Goal: Task Accomplishment & Management: Manage account settings

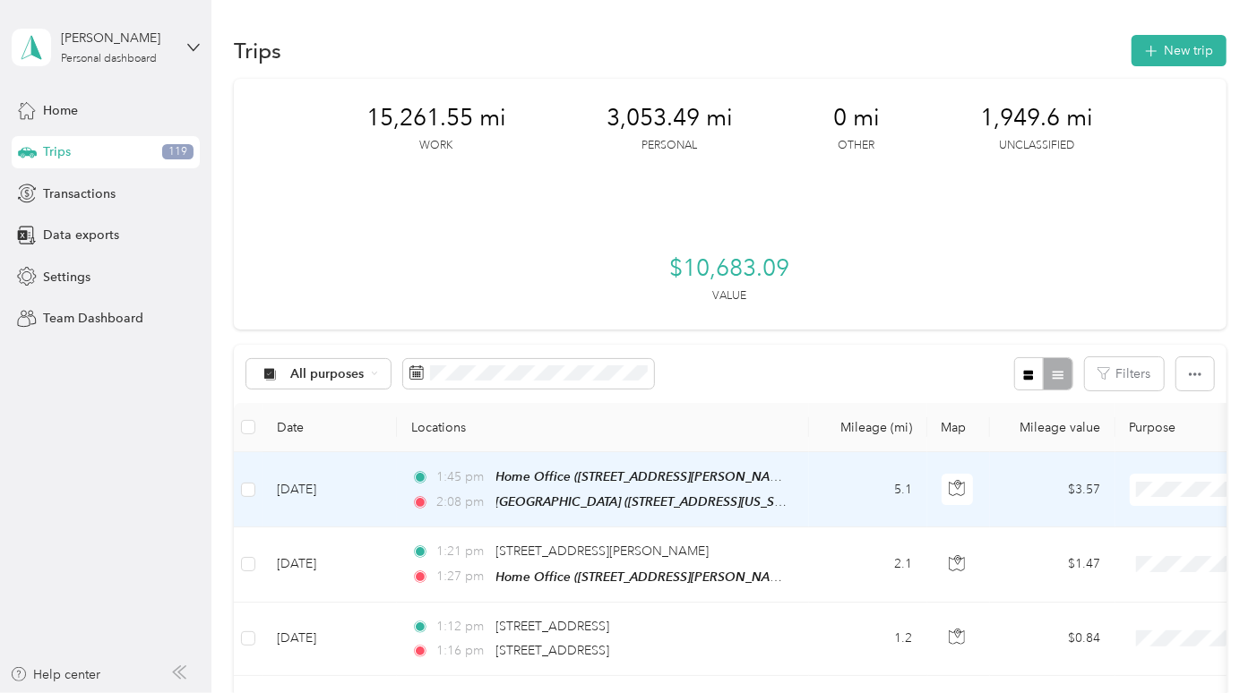
click at [863, 452] on td "5.1" at bounding box center [868, 489] width 118 height 75
click at [855, 452] on td "5.1" at bounding box center [868, 489] width 118 height 75
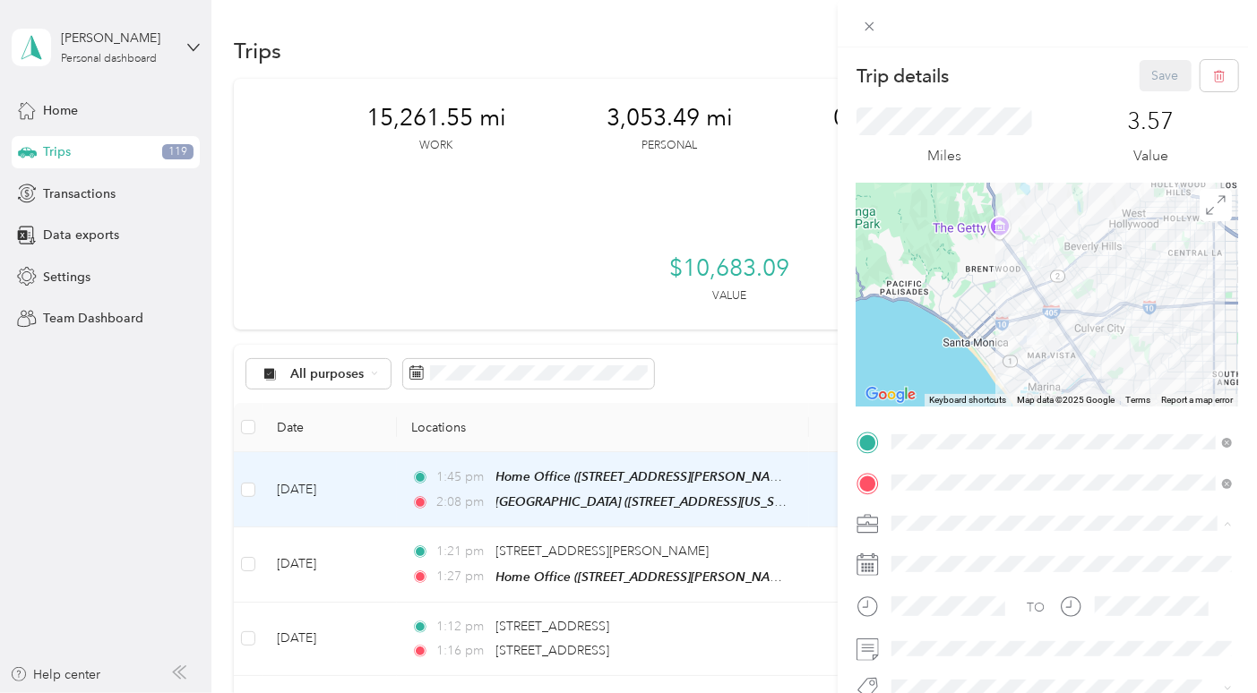
click at [917, 314] on ol "Work Personal Other Charity Medical Moving Commute" at bounding box center [1062, 397] width 353 height 219
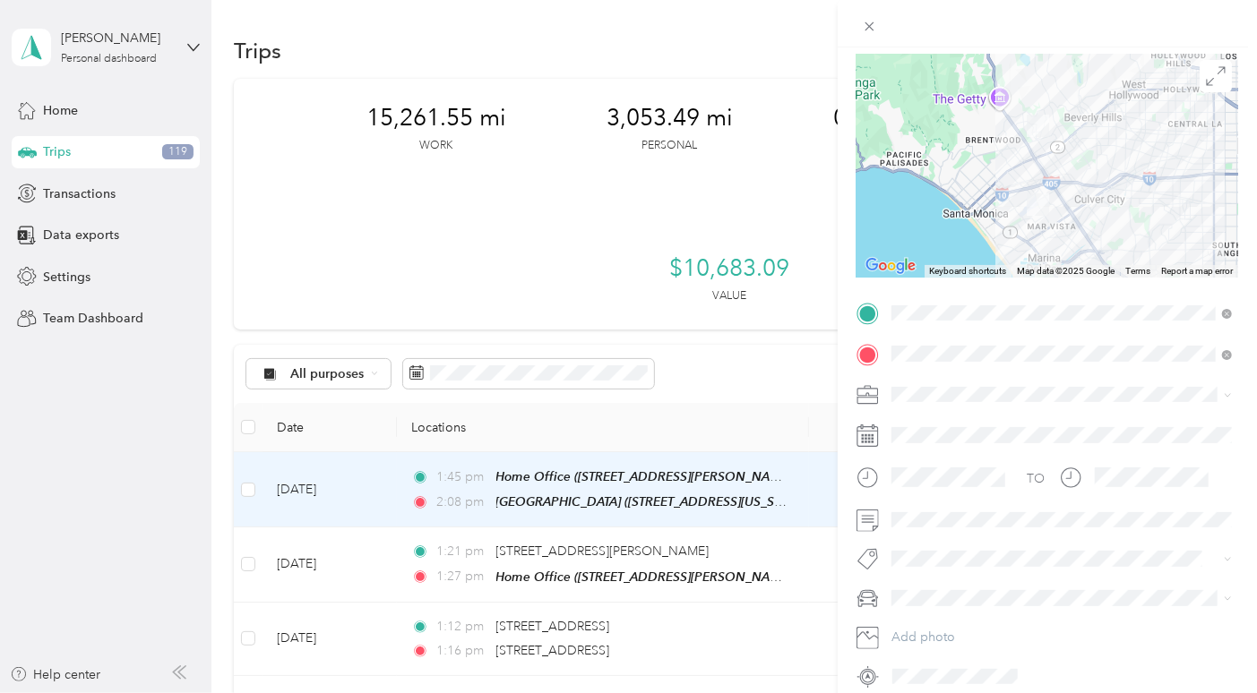
scroll to position [185, 0]
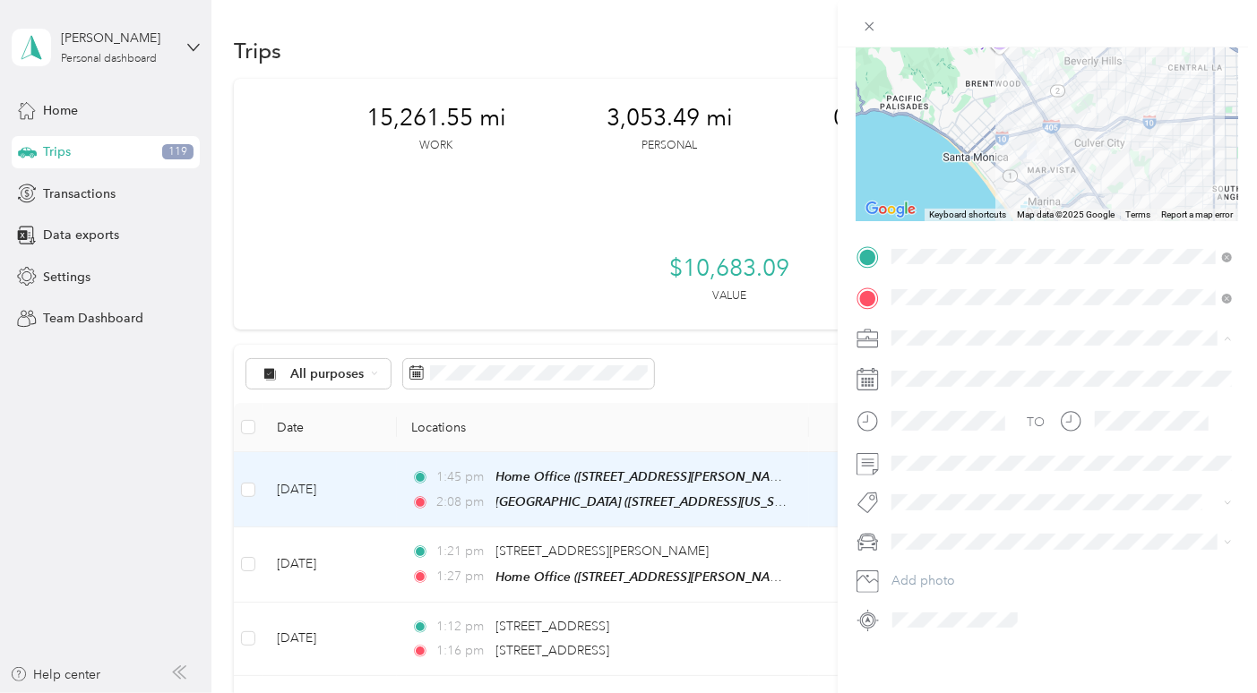
click at [908, 358] on li "Work" at bounding box center [1062, 368] width 353 height 31
click at [836, 466] on div "Trip details Save This trip cannot be edited because it is either under review,…" at bounding box center [628, 346] width 1257 height 693
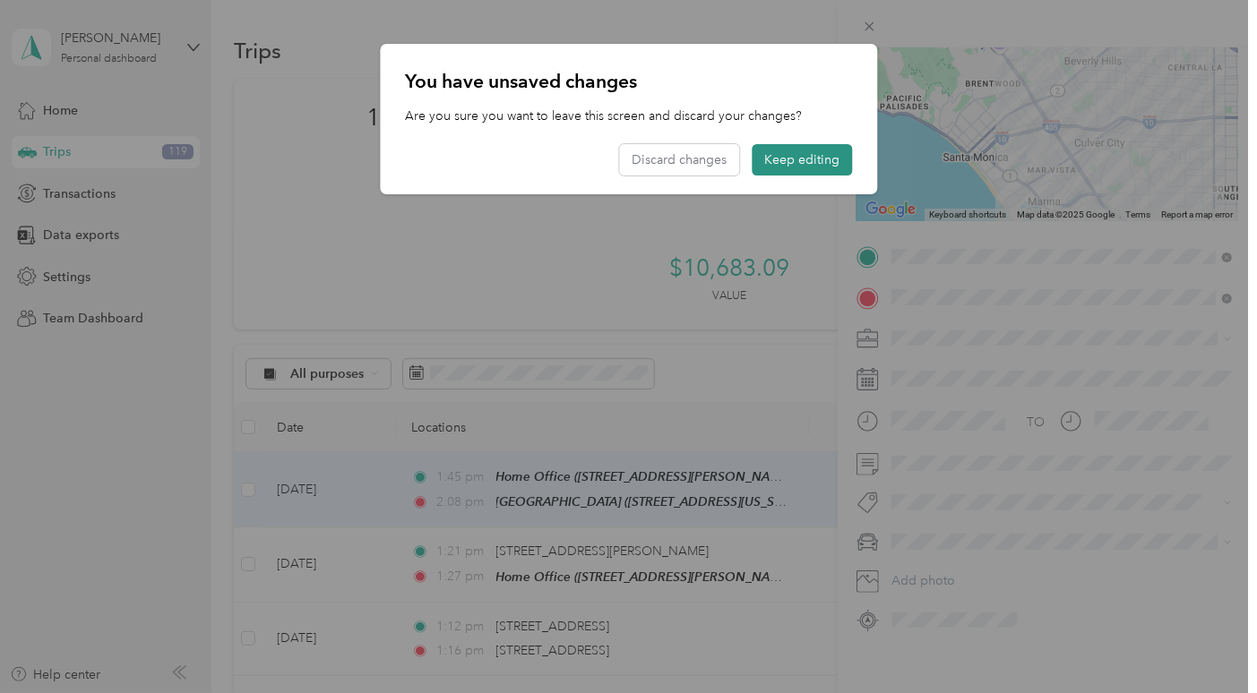
click at [775, 160] on button "Keep editing" at bounding box center [802, 159] width 100 height 31
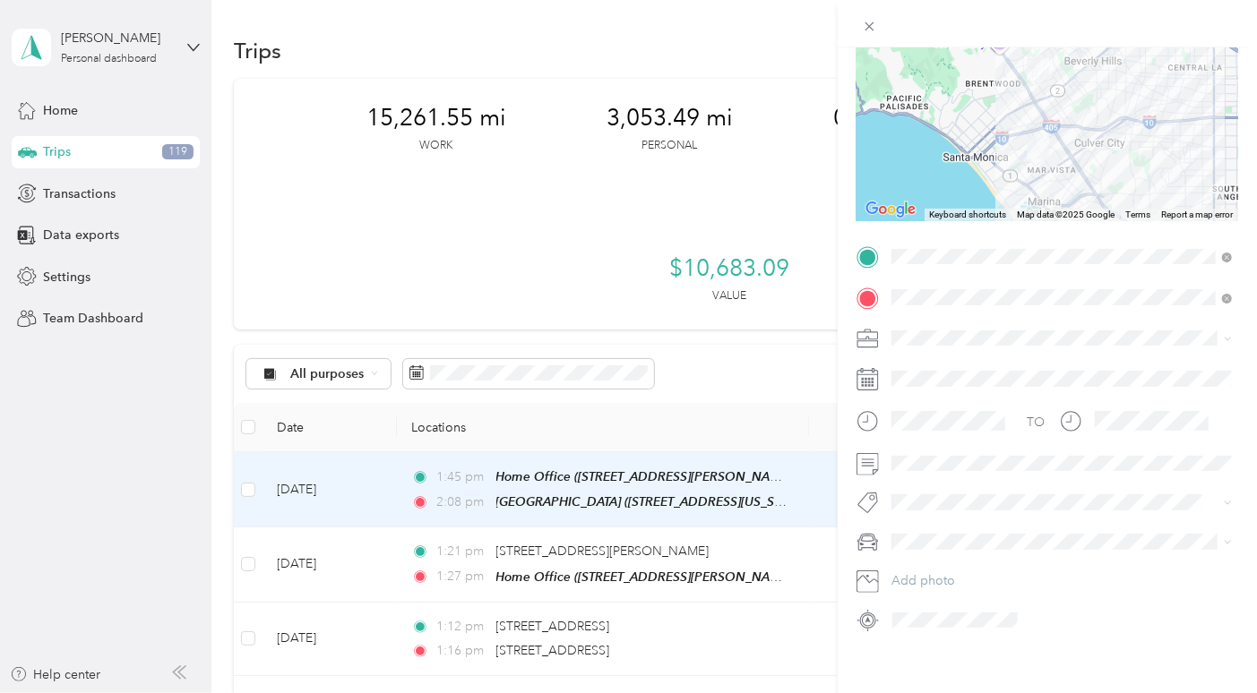
scroll to position [0, 0]
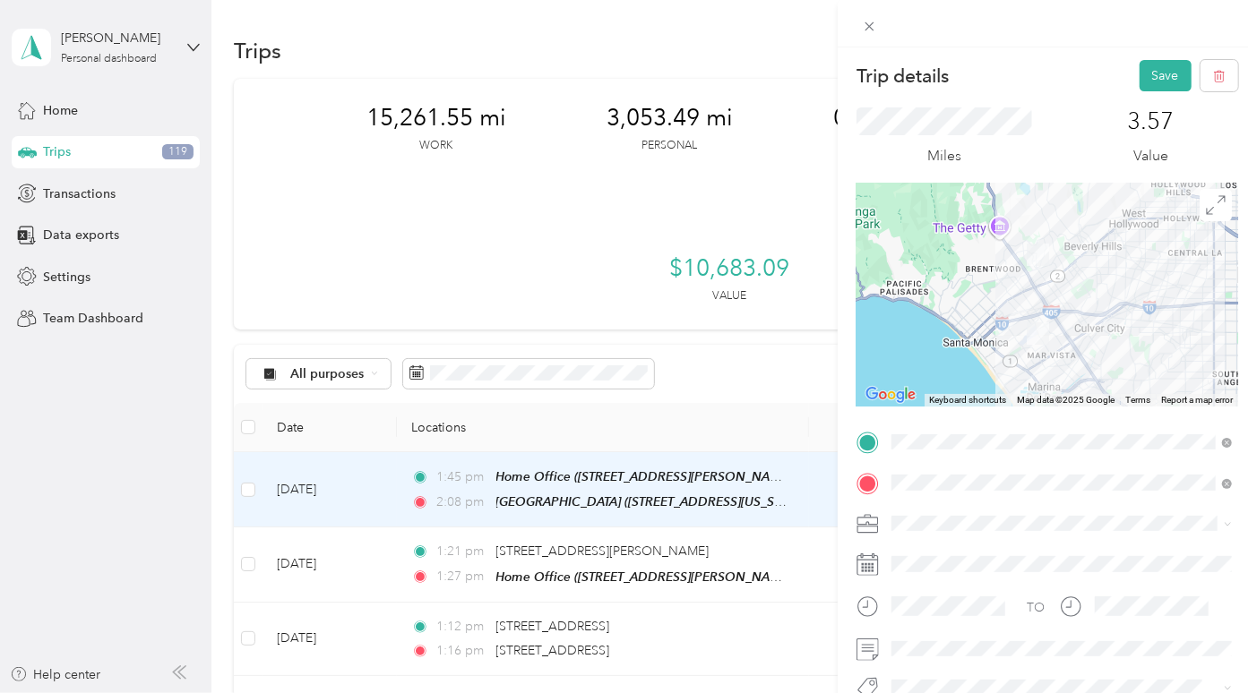
click at [1156, 57] on div "Trip details Save This trip cannot be edited because it is either under review,…" at bounding box center [1047, 393] width 419 height 693
click at [1156, 66] on button "Save" at bounding box center [1165, 75] width 52 height 31
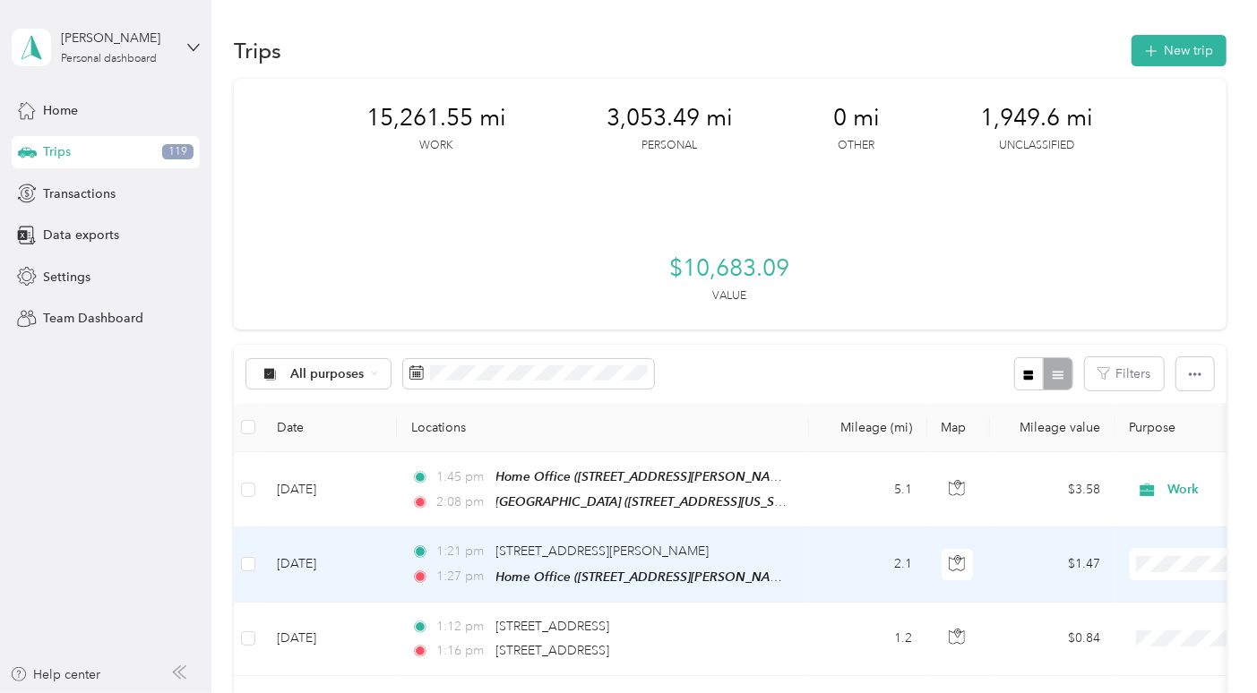
click at [827, 528] on td "2.1" at bounding box center [868, 565] width 118 height 74
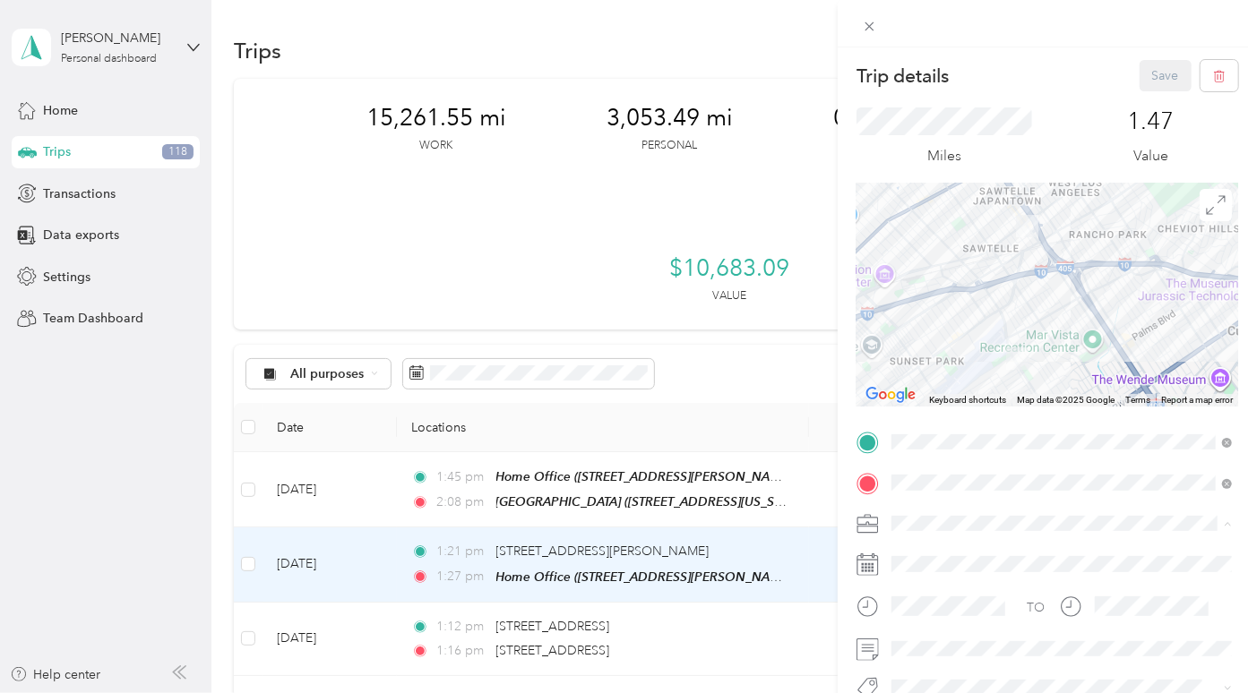
click at [932, 309] on li "Work" at bounding box center [1062, 303] width 353 height 31
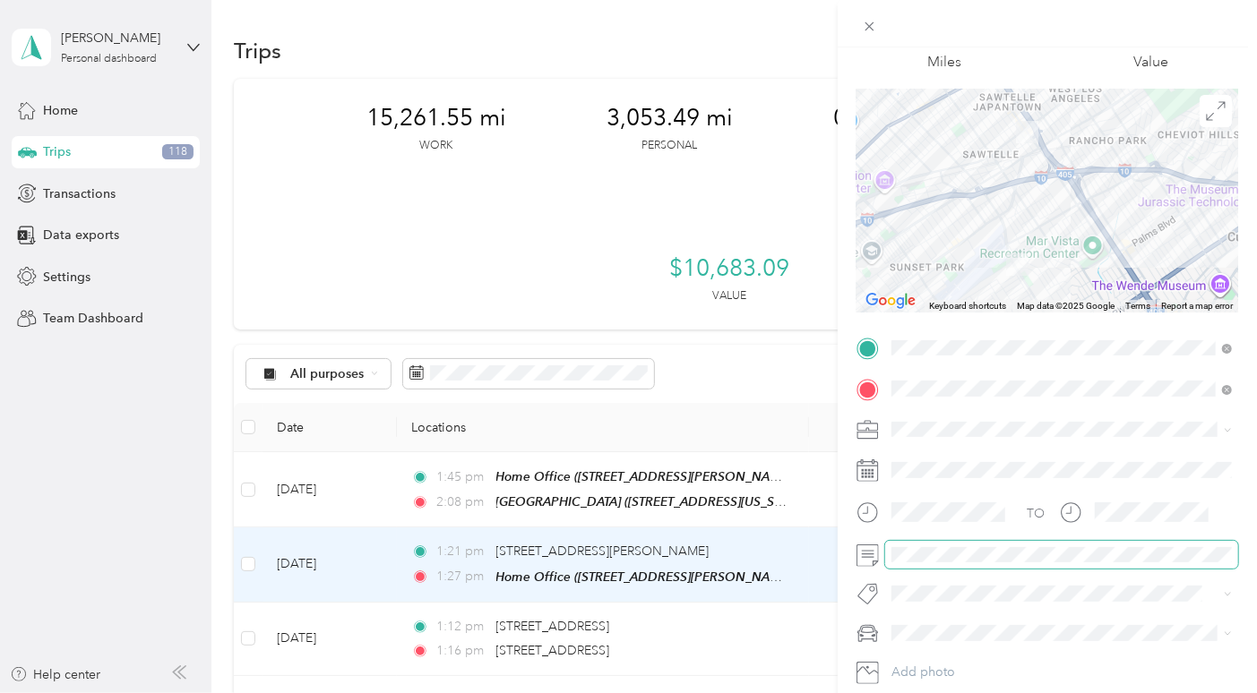
scroll to position [125, 0]
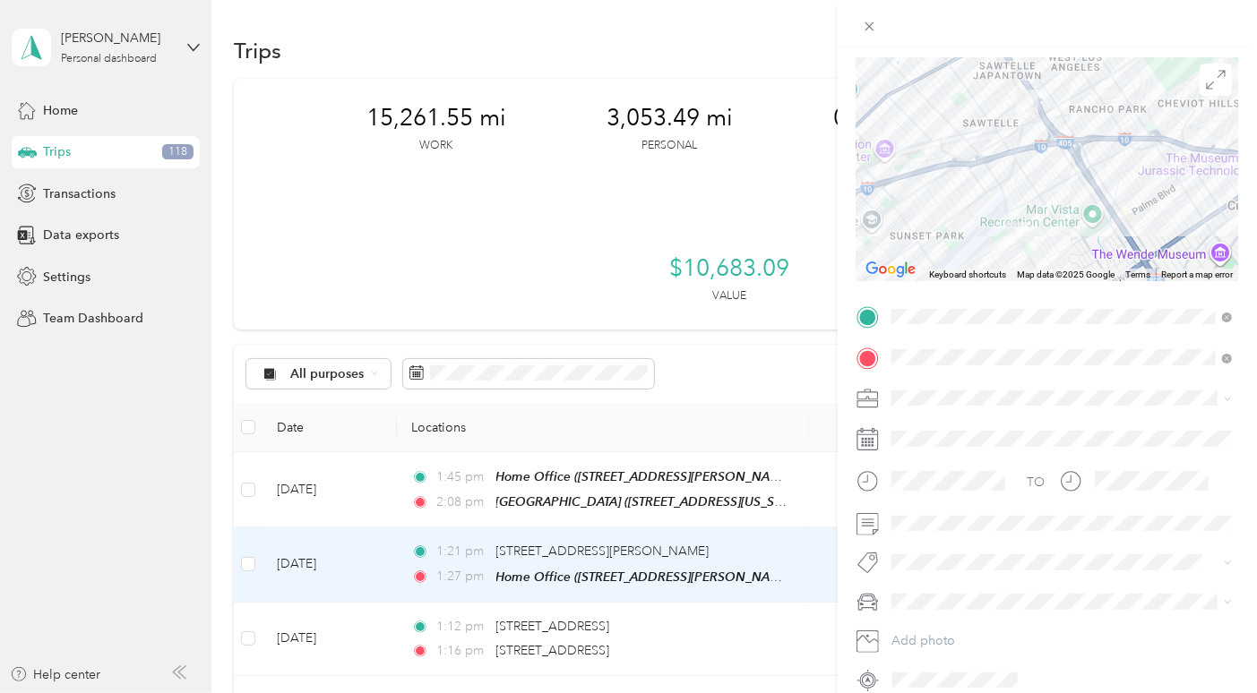
click at [916, 512] on li "Mazda" at bounding box center [1062, 502] width 353 height 31
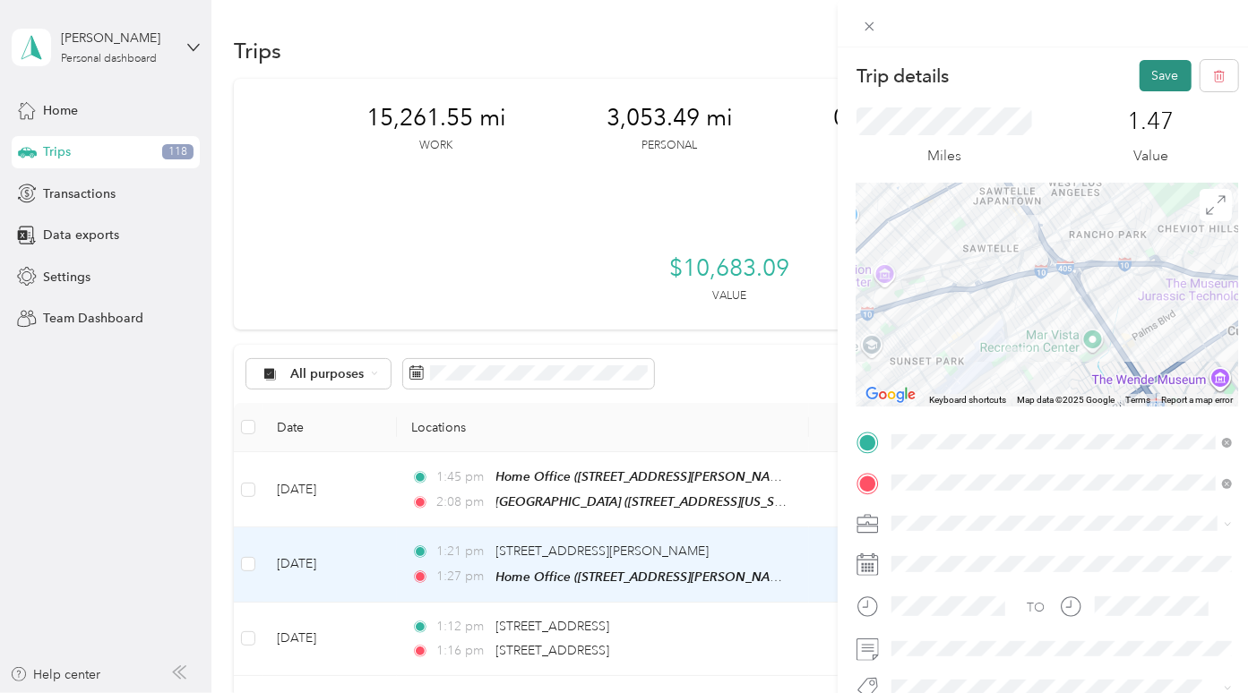
click at [1168, 65] on button "Save" at bounding box center [1165, 75] width 52 height 31
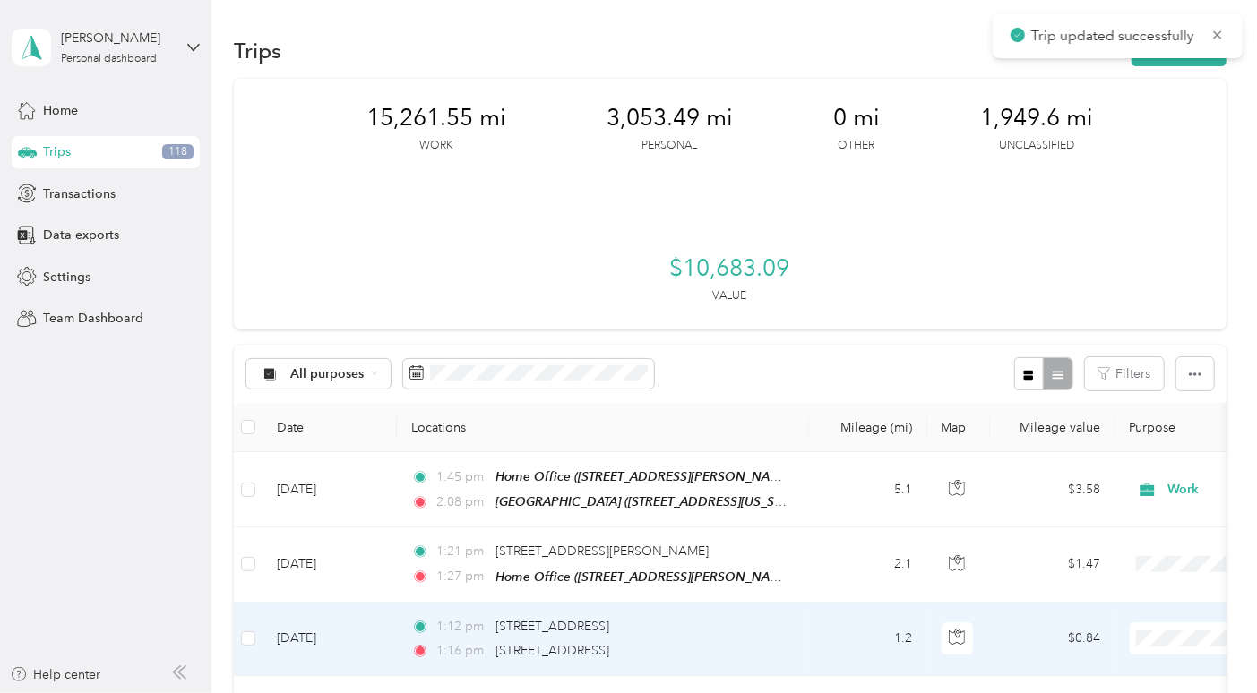
click at [820, 603] on td "1.2" at bounding box center [868, 639] width 118 height 73
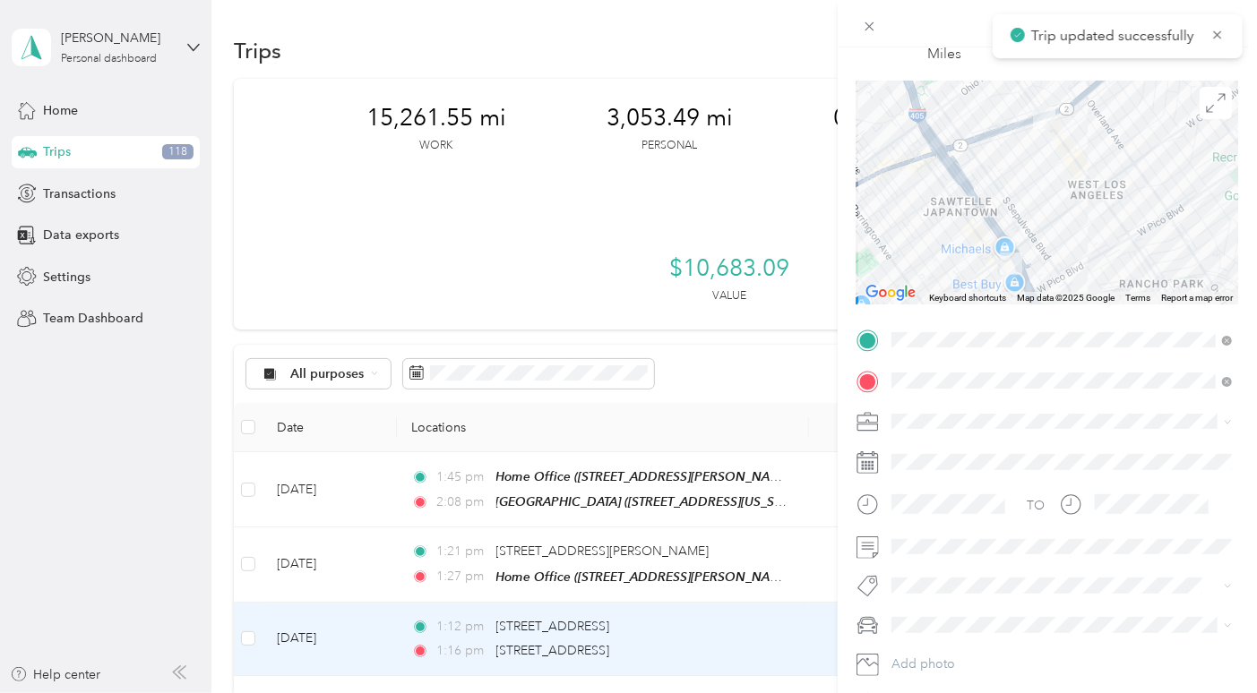
scroll to position [113, 0]
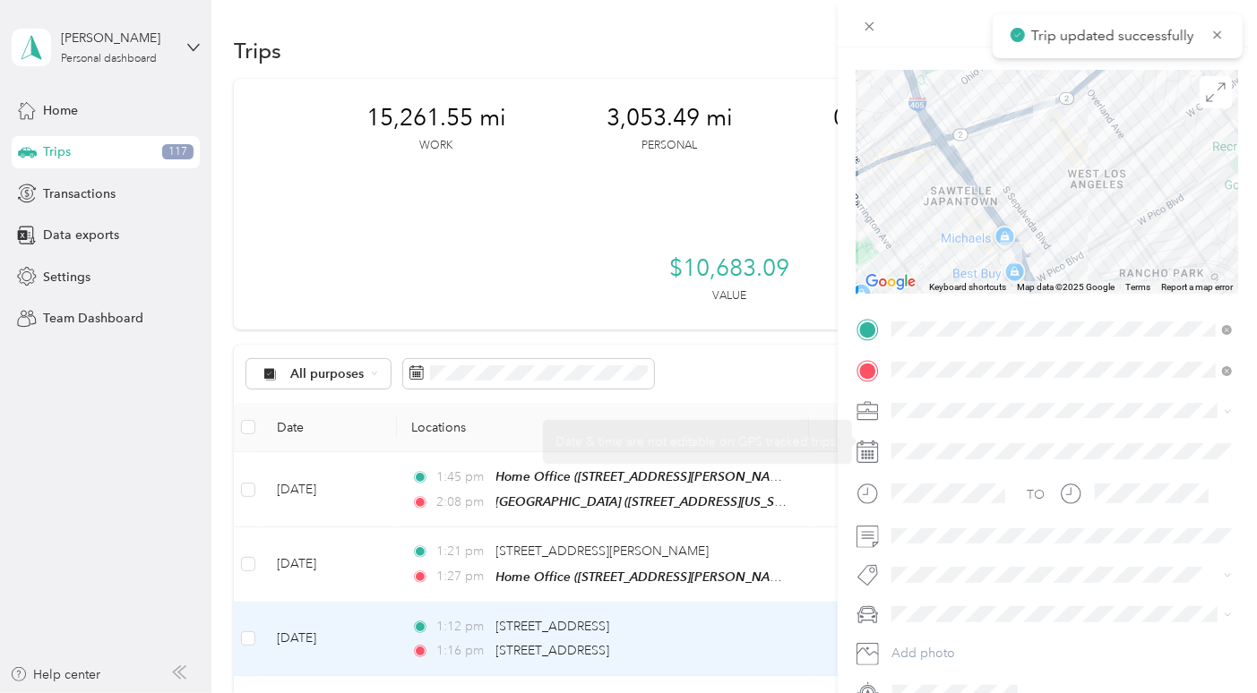
click at [944, 400] on span at bounding box center [1061, 411] width 353 height 28
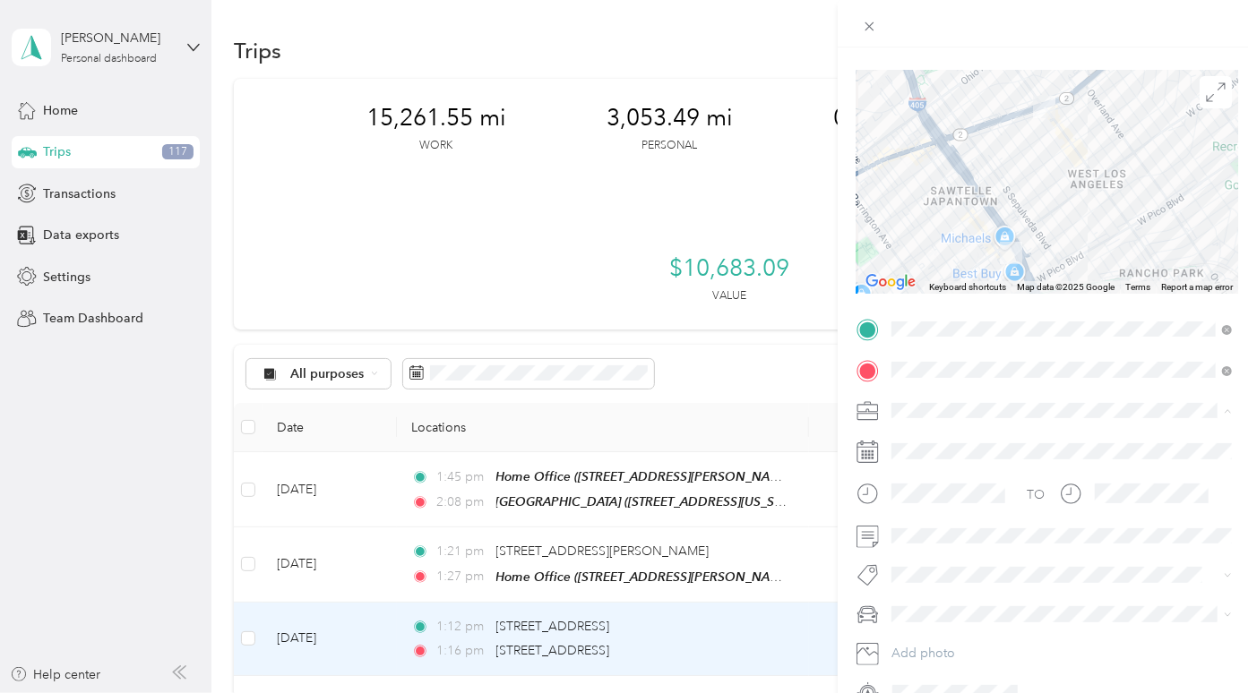
click at [910, 444] on div "Work" at bounding box center [1062, 441] width 328 height 19
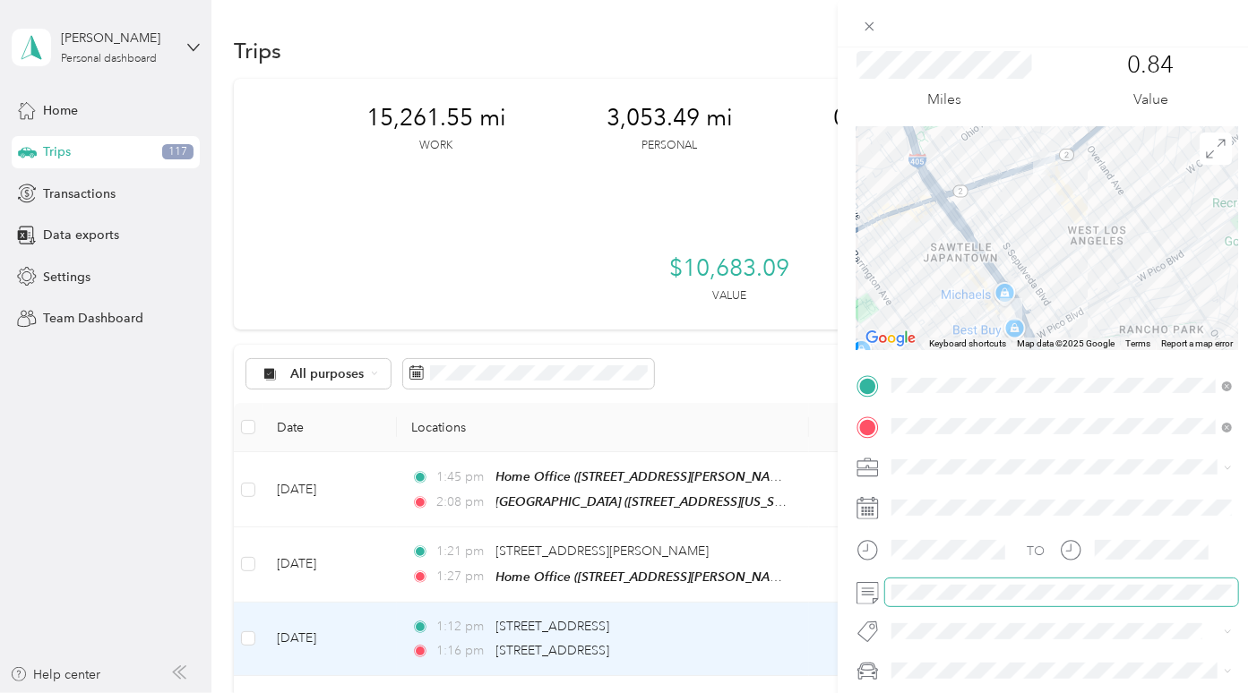
scroll to position [0, 0]
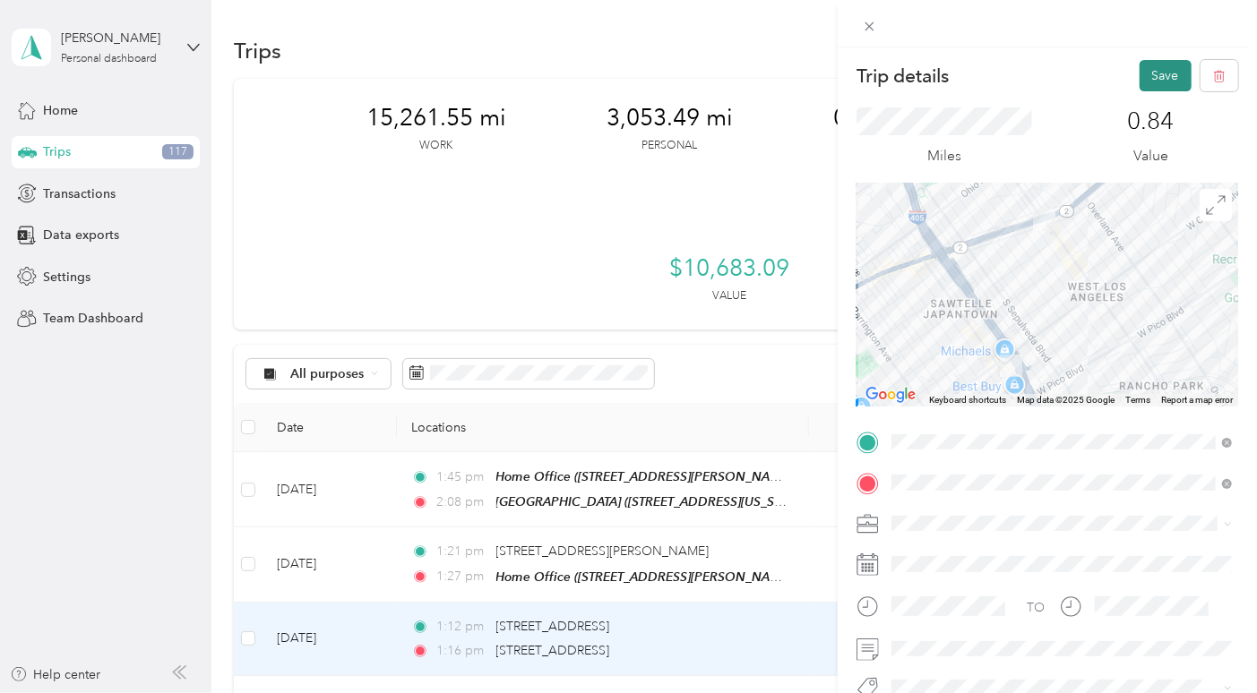
click at [1173, 82] on button "Save" at bounding box center [1165, 75] width 52 height 31
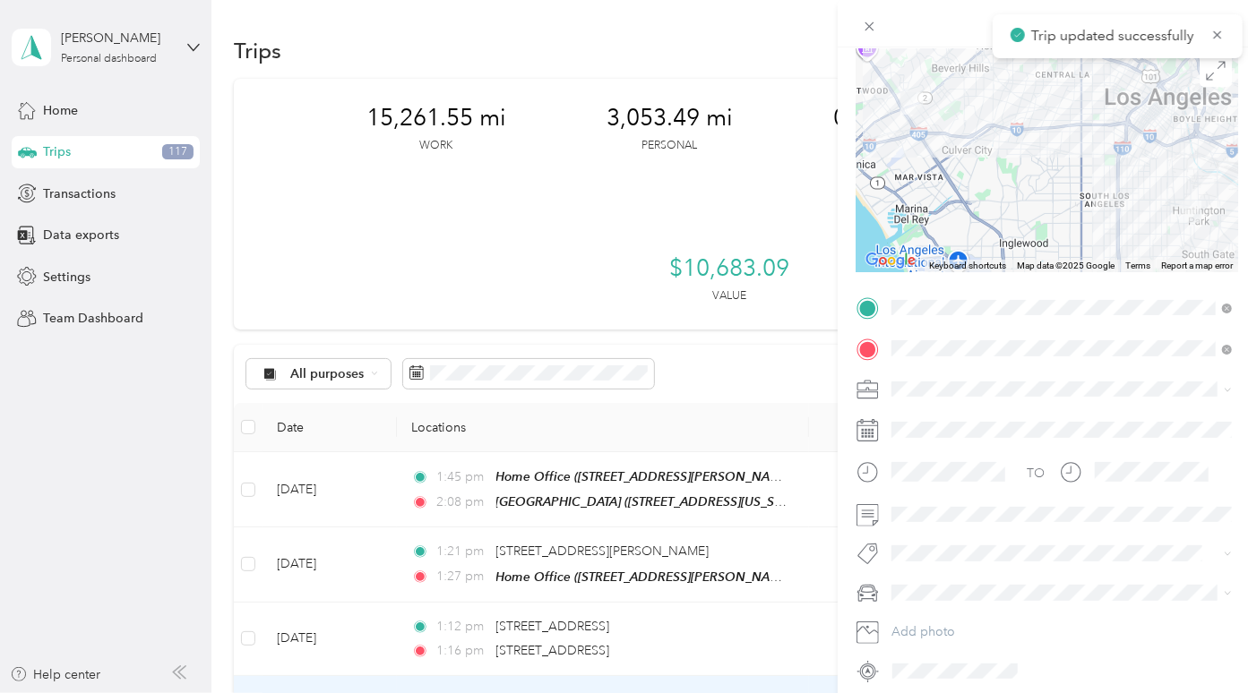
scroll to position [135, 0]
click at [973, 419] on div "Work" at bounding box center [1062, 419] width 328 height 19
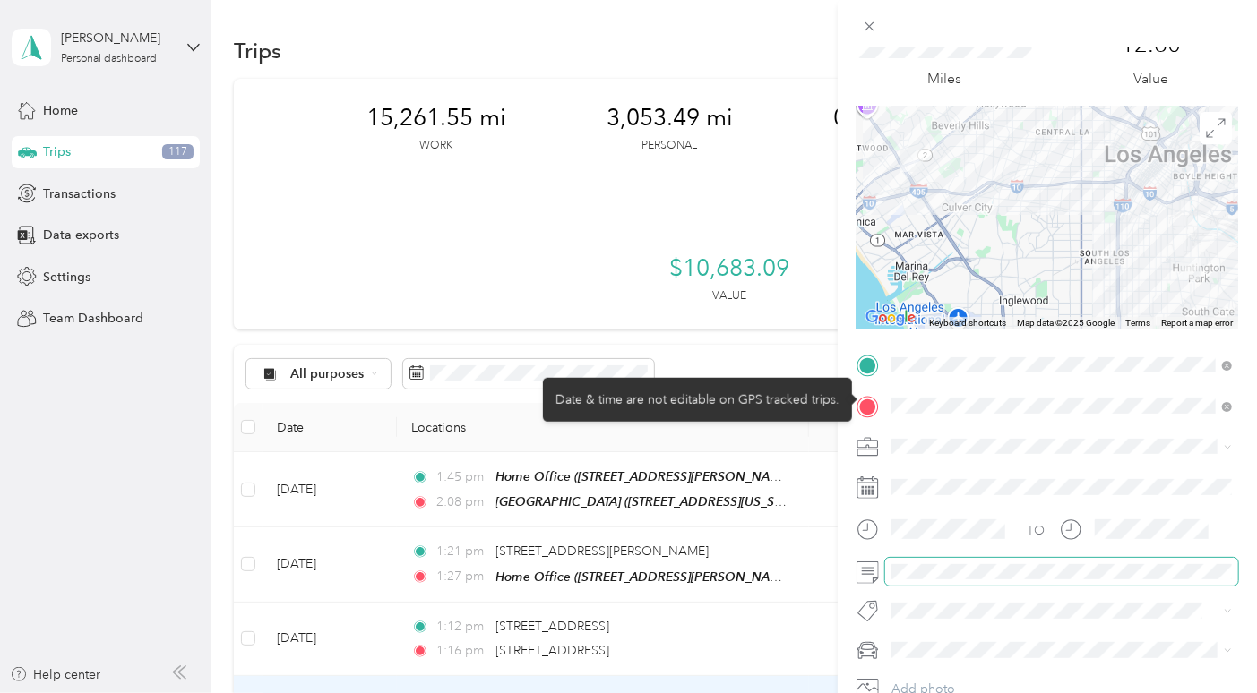
scroll to position [30, 0]
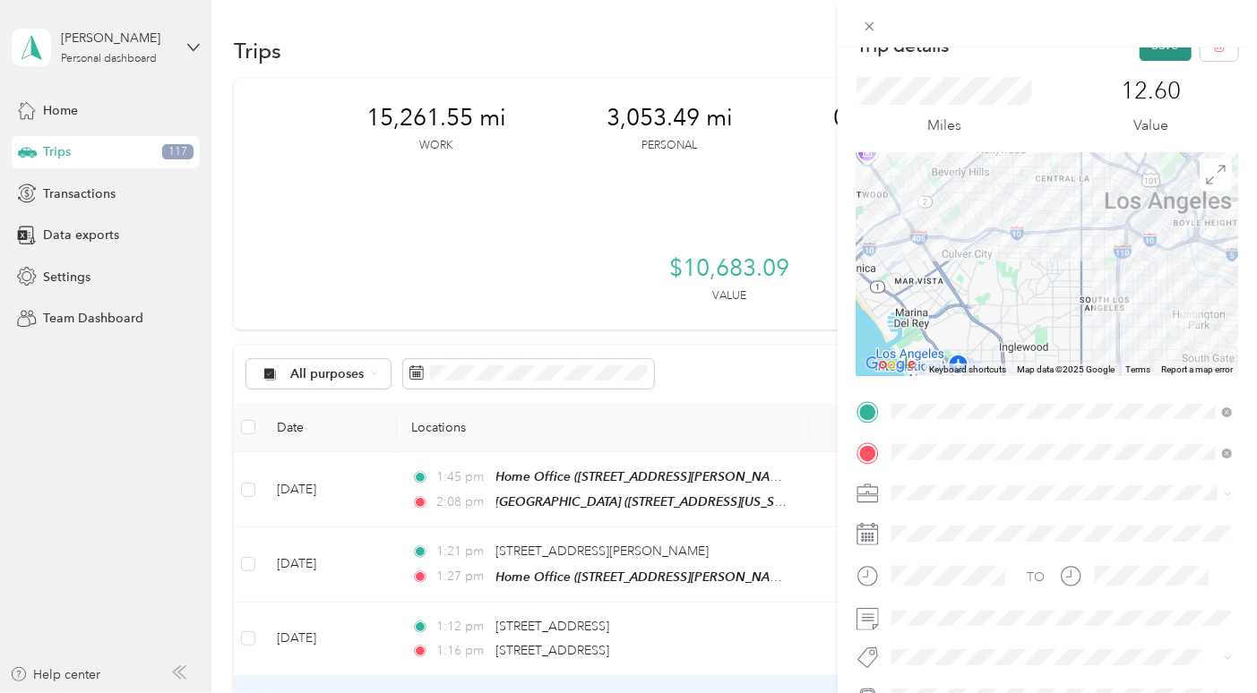
click at [1176, 47] on button "Save" at bounding box center [1165, 45] width 52 height 31
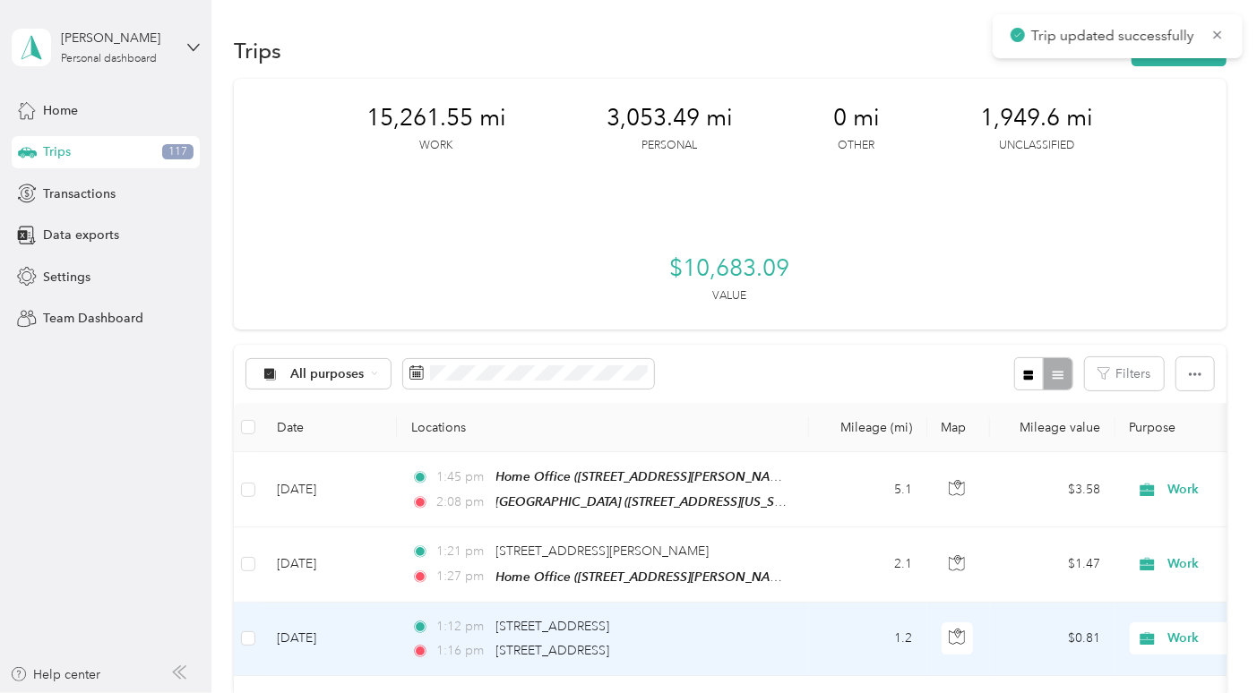
click at [805, 603] on td "1:12 pm [STREET_ADDRESS] 1:16 pm [STREET_ADDRESS]" at bounding box center [603, 639] width 412 height 73
click at [833, 475] on div "Trip details Save This trip cannot be edited because it is either under review,…" at bounding box center [826, 346] width 1257 height 693
click at [833, 603] on td "1.2" at bounding box center [868, 639] width 118 height 73
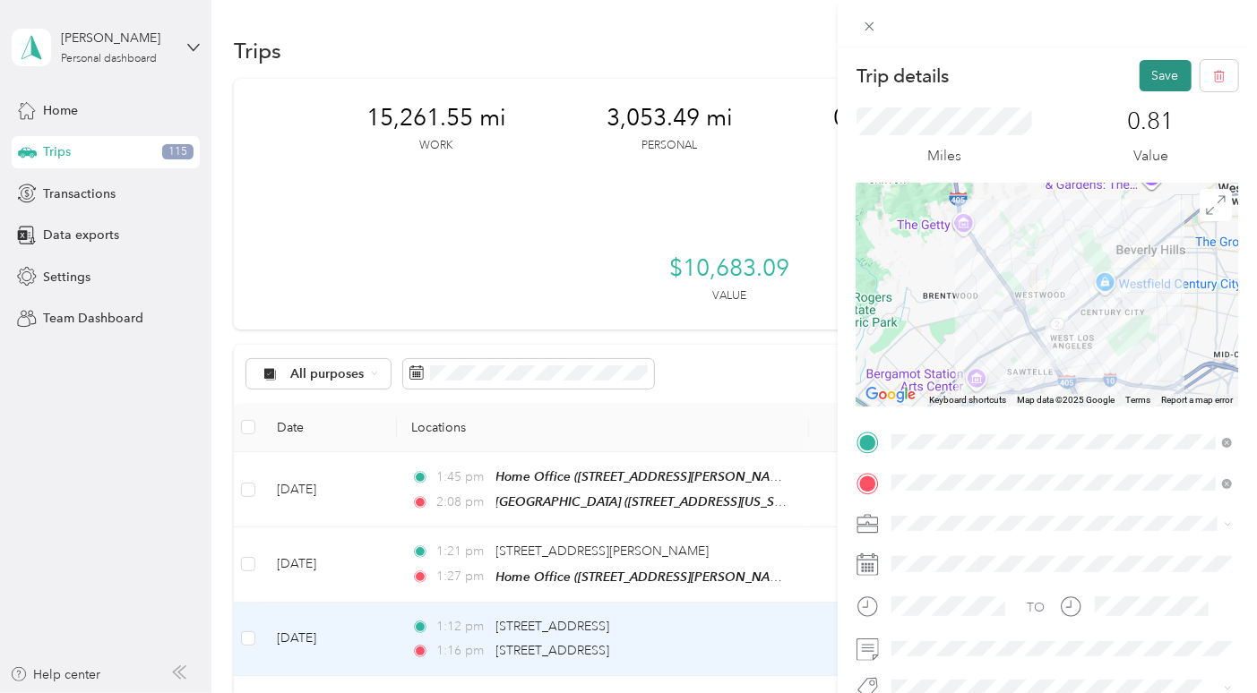
click at [1160, 82] on button "Save" at bounding box center [1165, 75] width 52 height 31
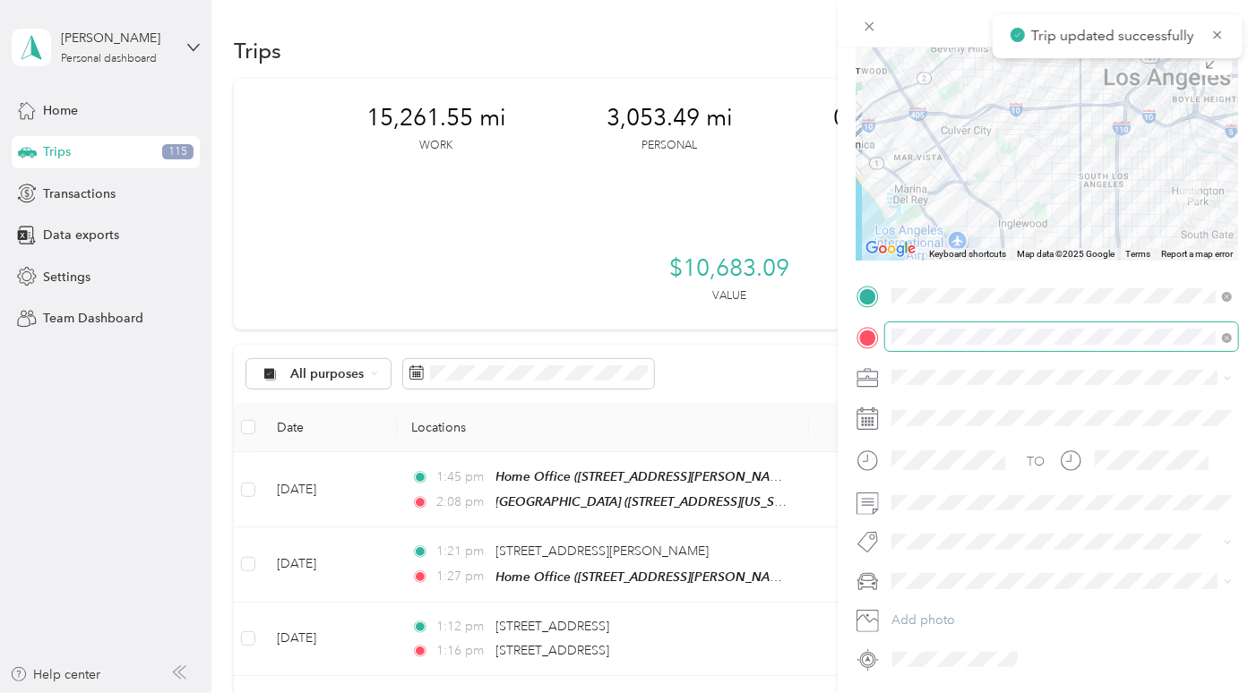
scroll to position [190, 0]
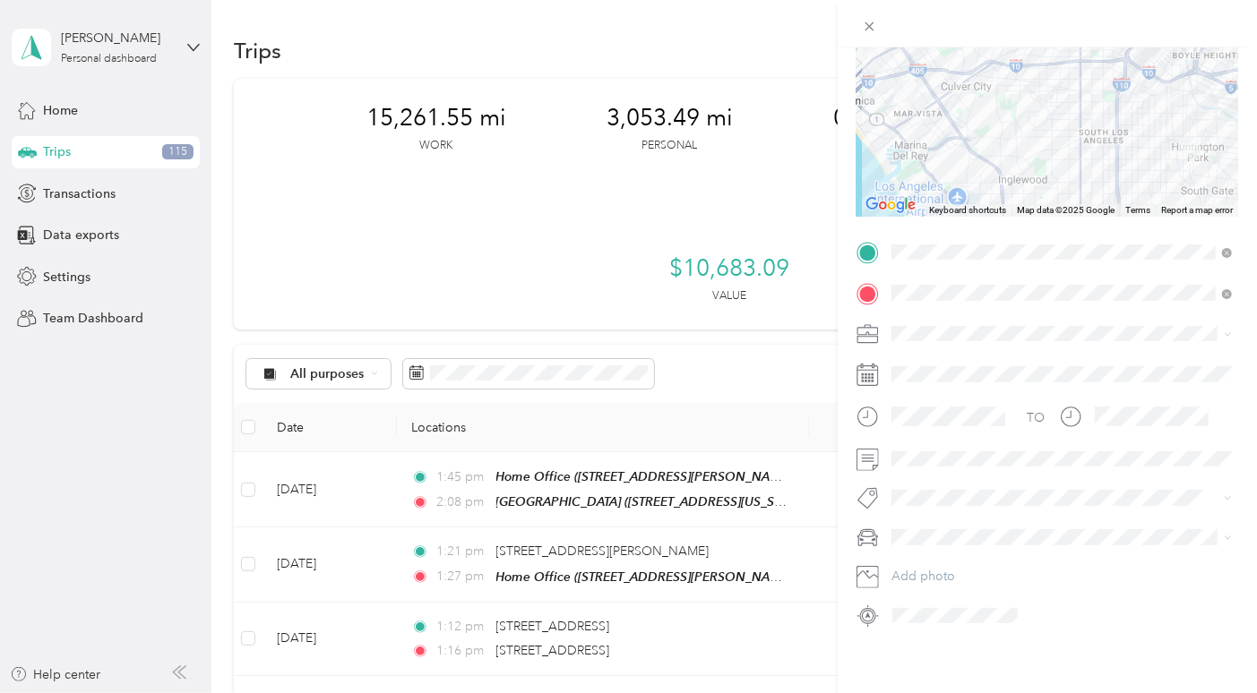
click at [932, 365] on div "Work" at bounding box center [1062, 362] width 328 height 19
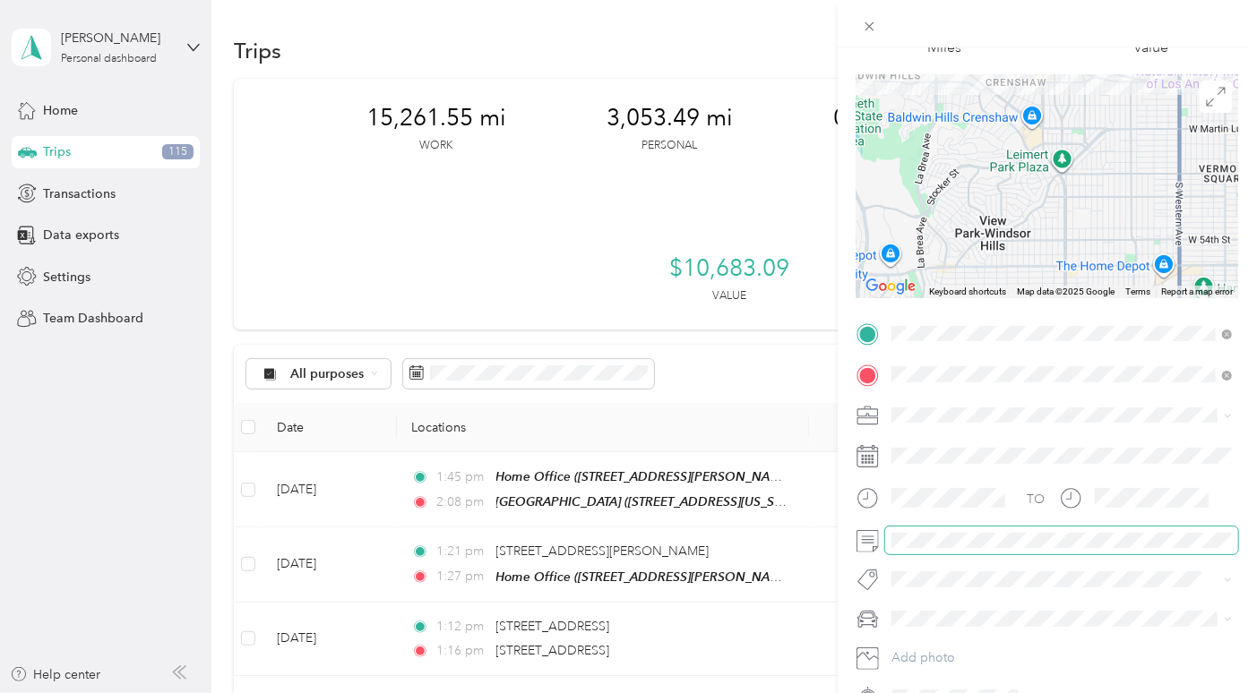
scroll to position [0, 0]
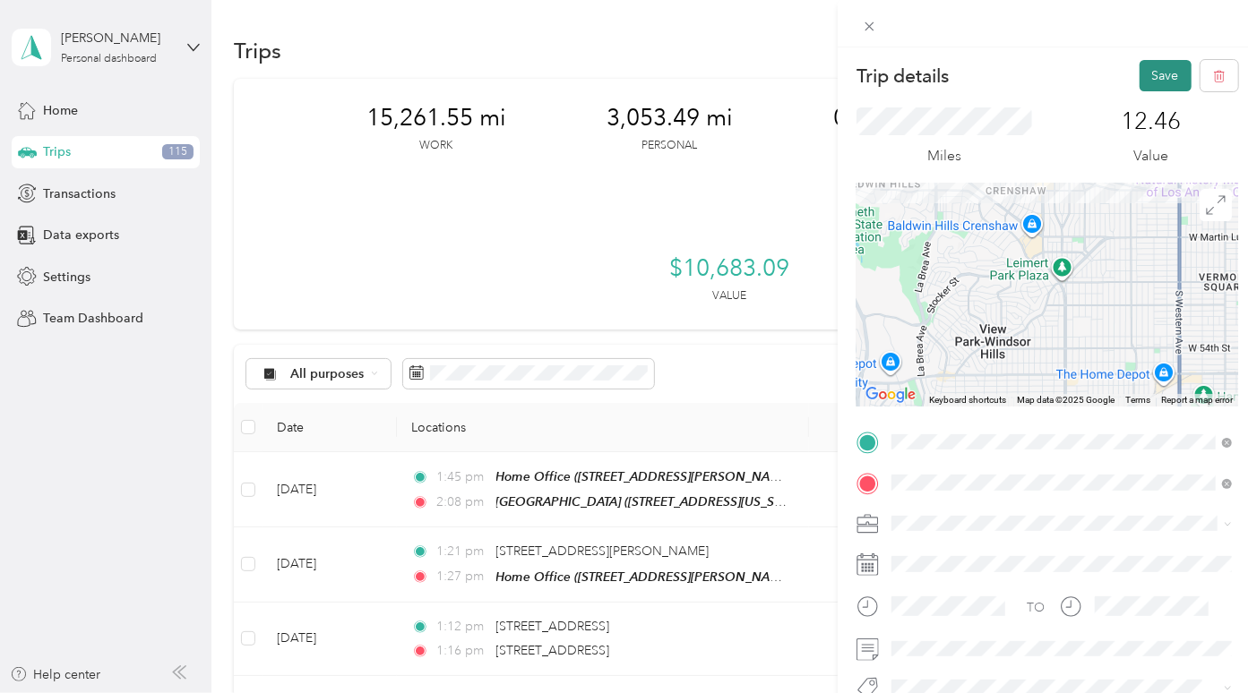
click at [1171, 60] on button "Save" at bounding box center [1165, 75] width 52 height 31
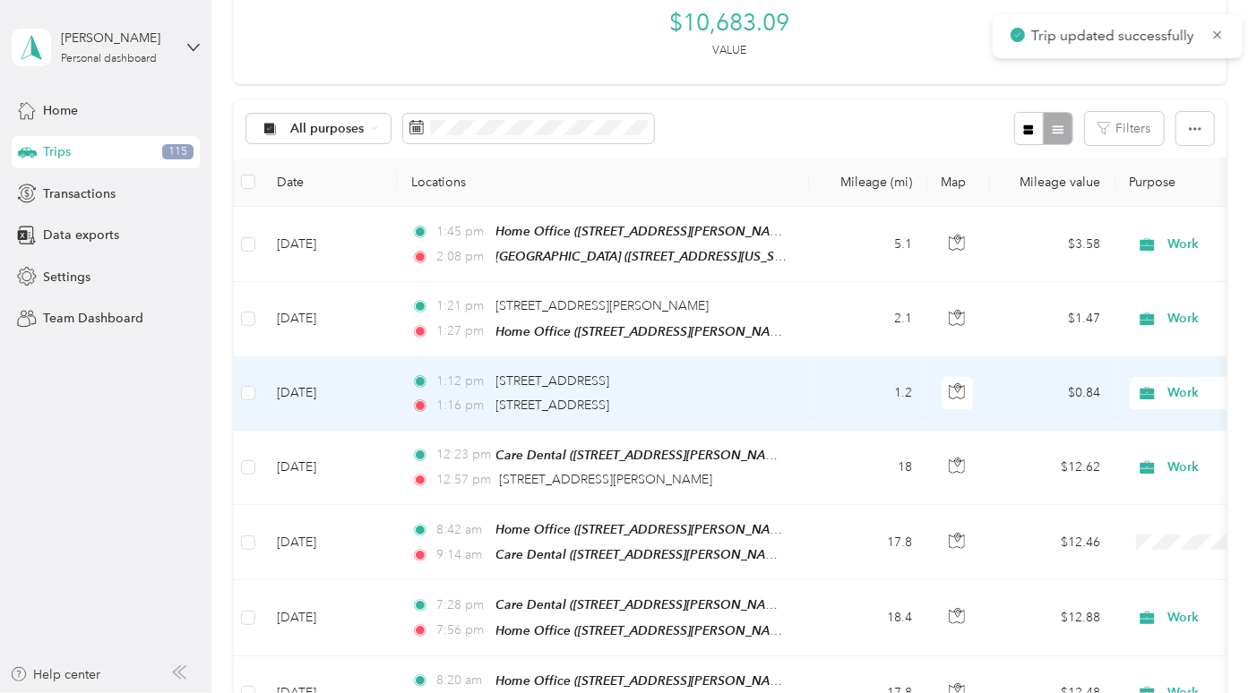
scroll to position [254, 0]
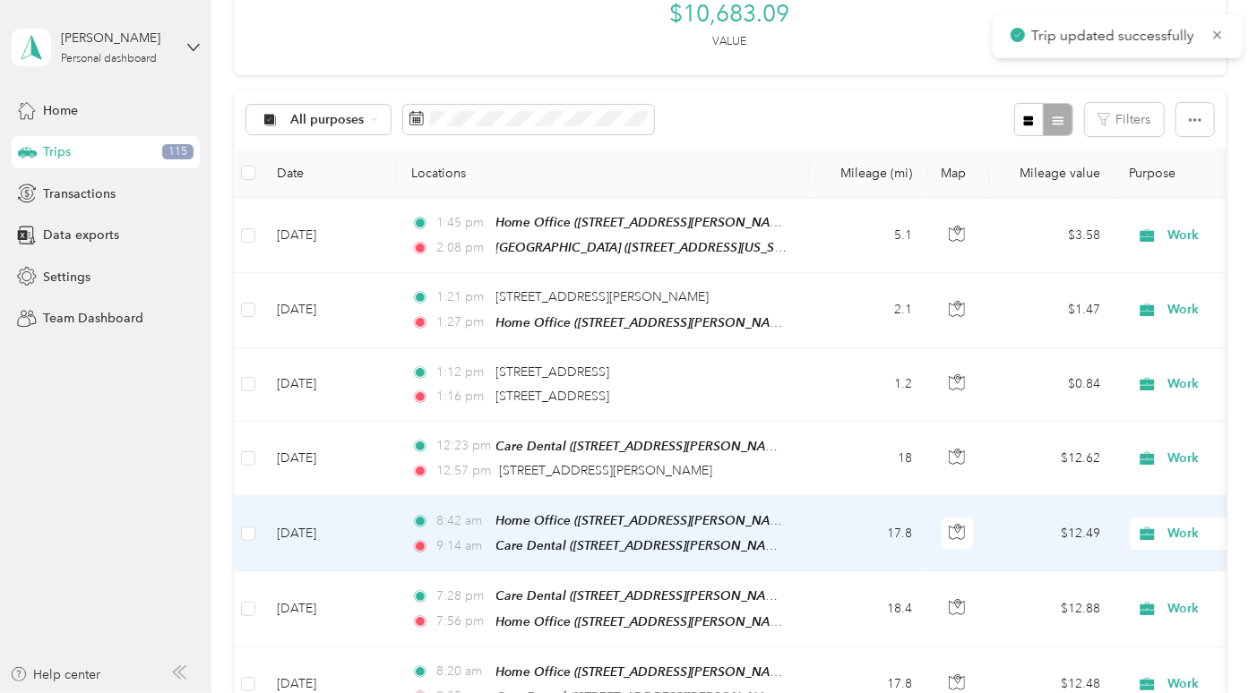
click at [828, 496] on td "17.8" at bounding box center [868, 533] width 118 height 75
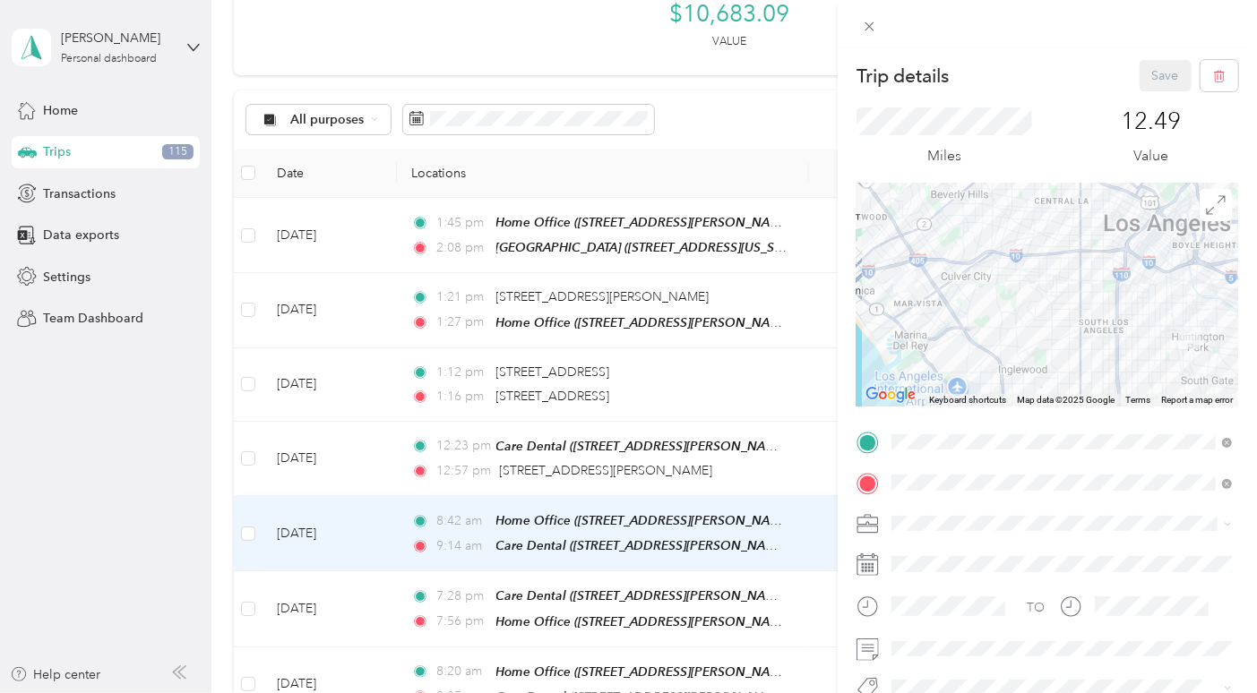
click at [799, 293] on div "Trip details Save This trip cannot be edited because it is either under review,…" at bounding box center [628, 346] width 1257 height 693
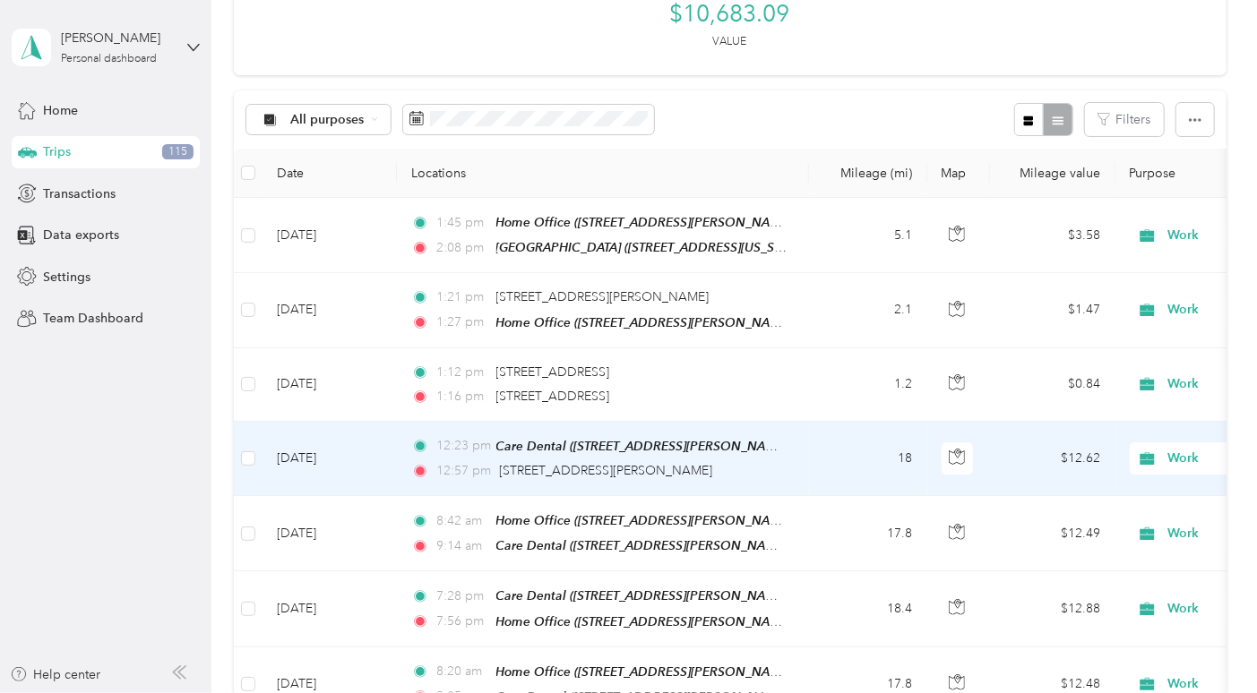
click at [838, 422] on td "18" at bounding box center [868, 459] width 118 height 74
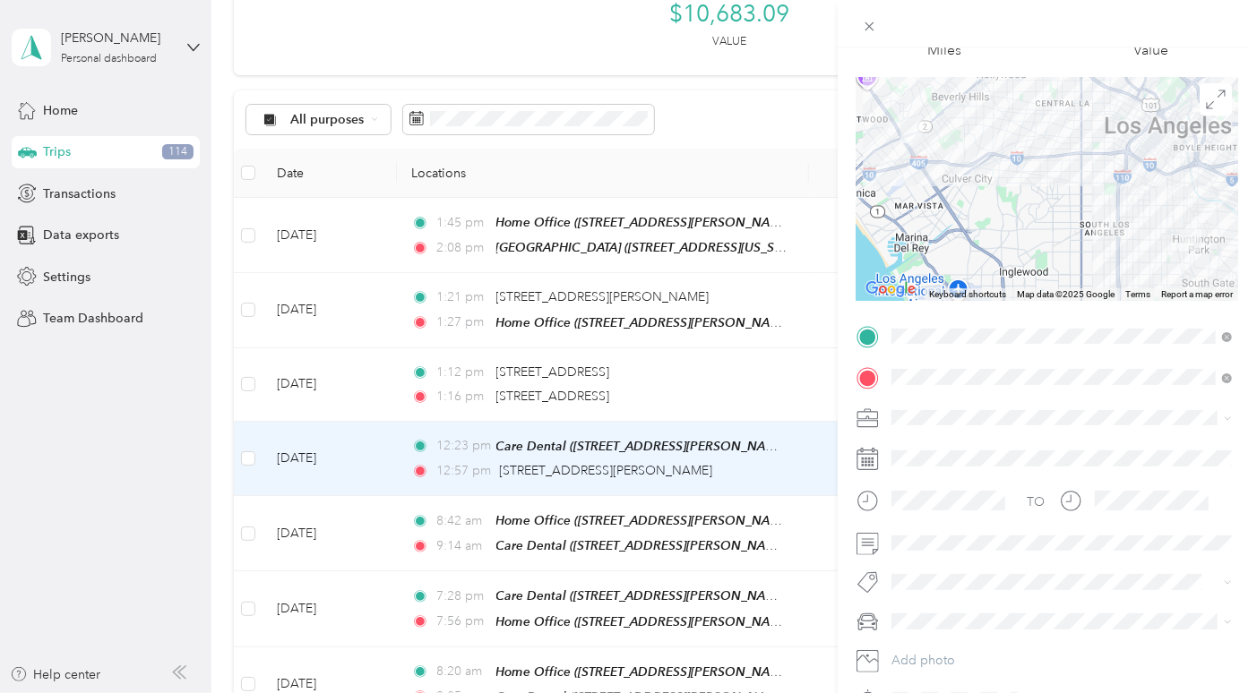
scroll to position [115, 0]
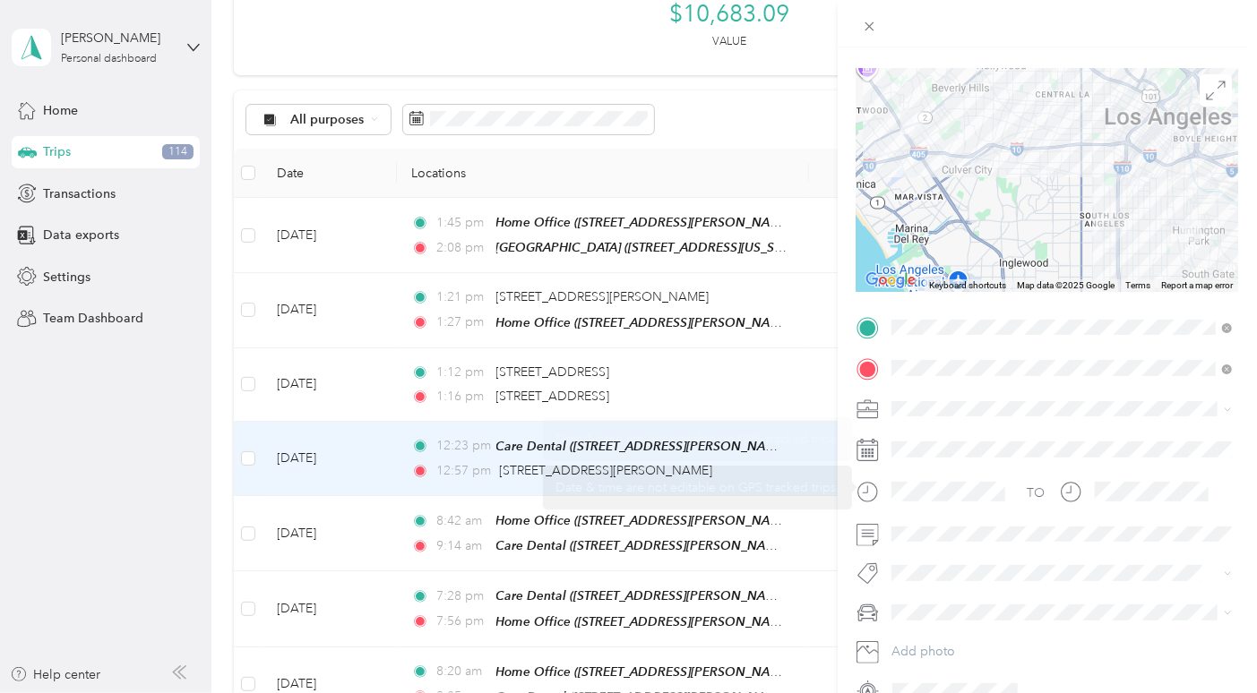
click at [796, 247] on div "Trip details Save This trip cannot be edited because it is either under review,…" at bounding box center [628, 346] width 1257 height 693
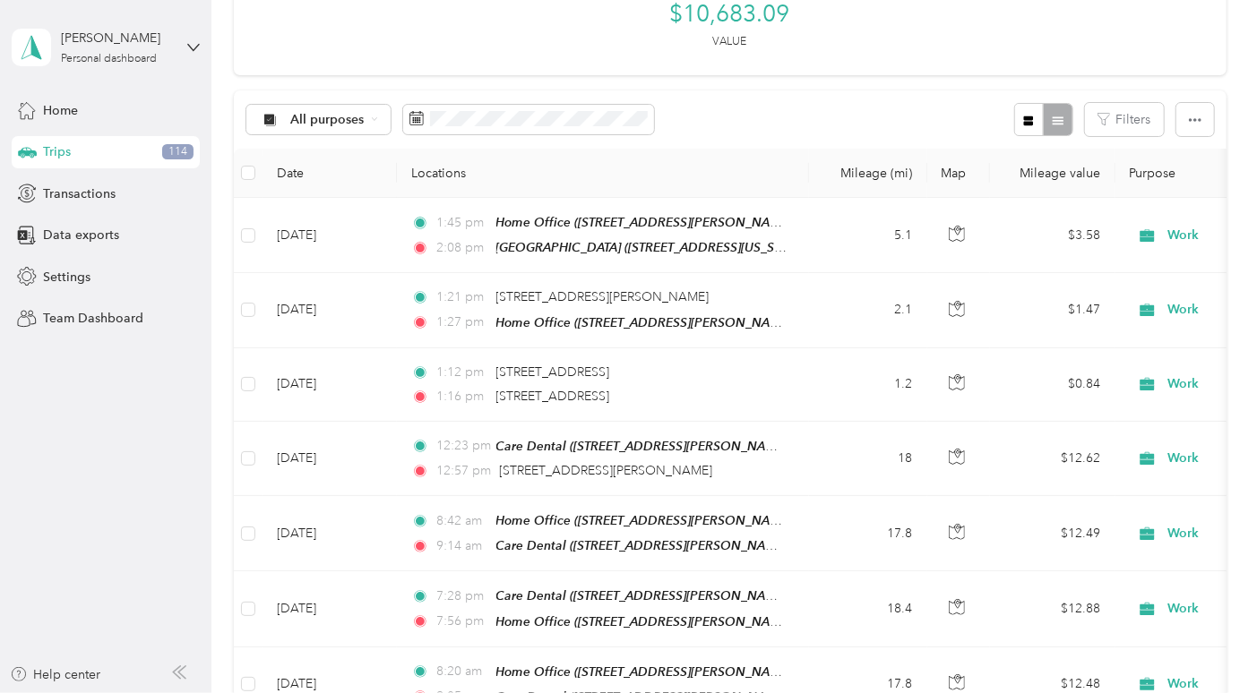
click at [827, 348] on td "1.2" at bounding box center [868, 384] width 118 height 73
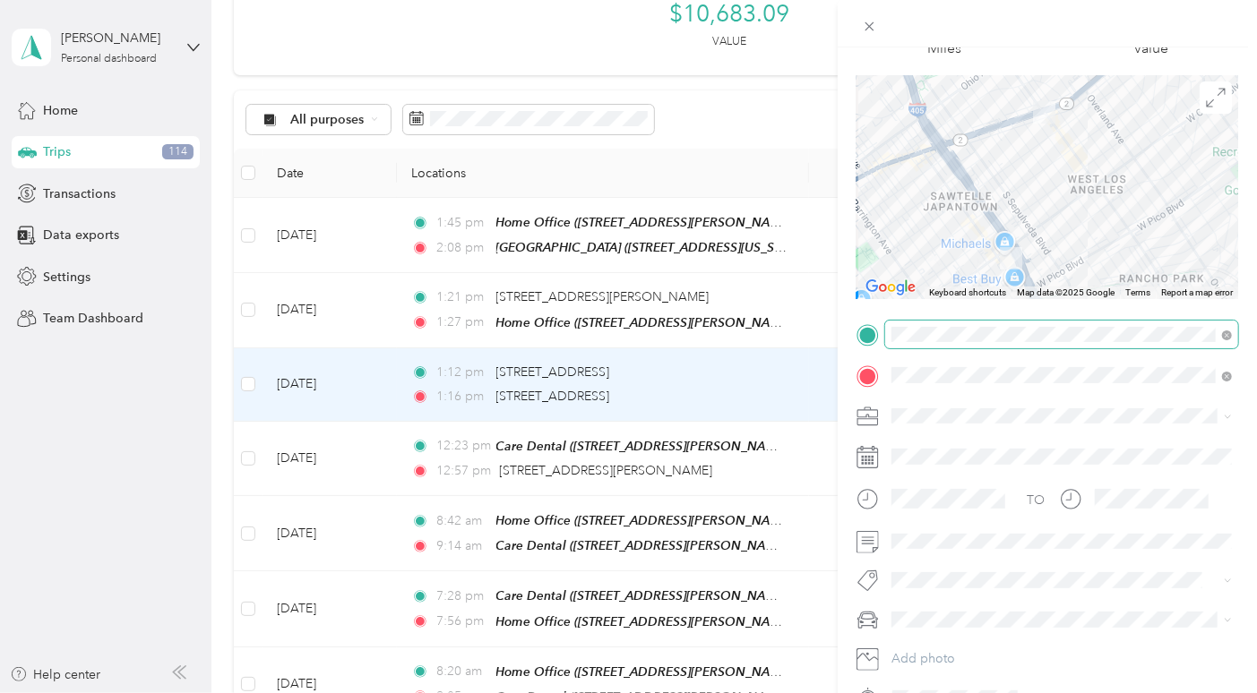
scroll to position [108, 0]
click at [791, 182] on div "Trip details Save This trip cannot be edited because it is either under review,…" at bounding box center [628, 346] width 1257 height 693
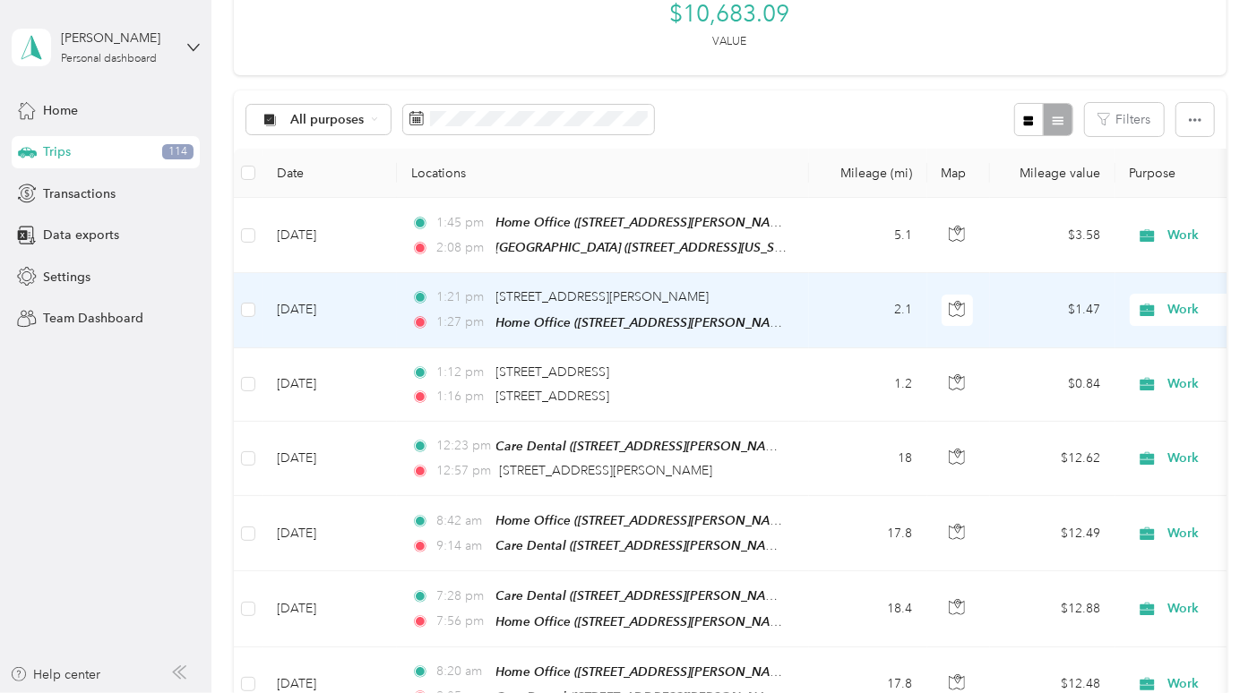
click at [795, 273] on td "1:21 pm [STREET_ADDRESS][PERSON_NAME] 1:27 pm Home Office ([STREET_ADDRESS][PER…" at bounding box center [603, 310] width 412 height 74
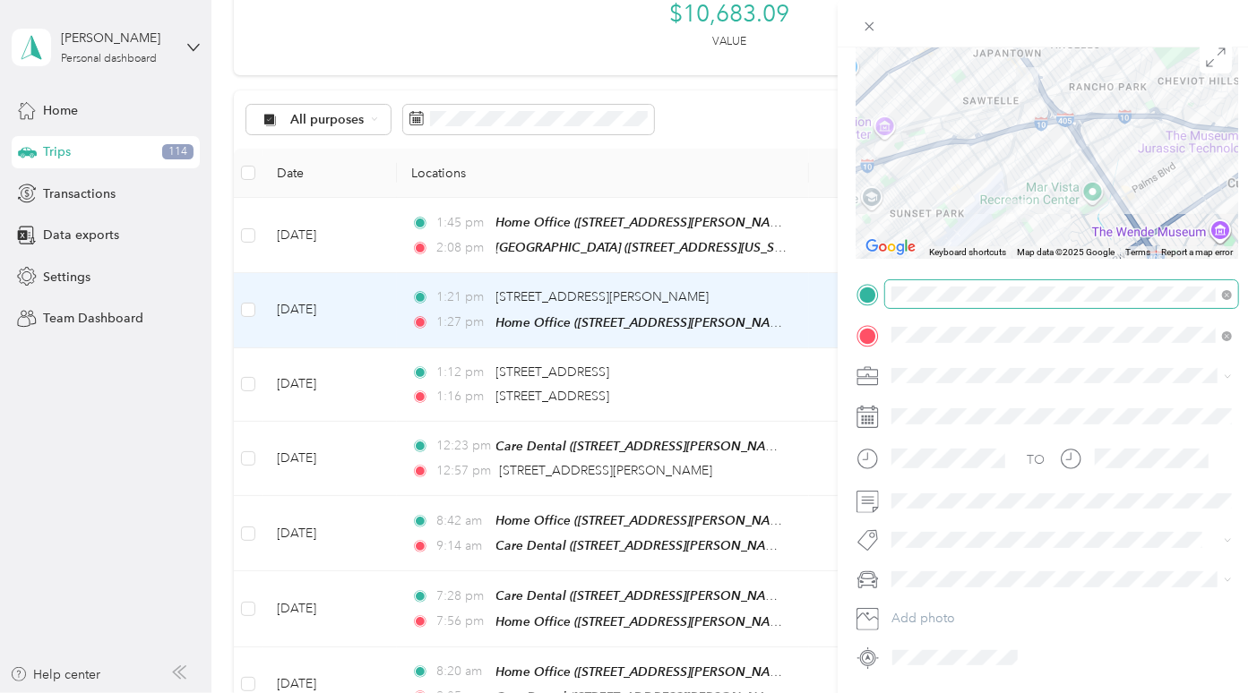
scroll to position [154, 0]
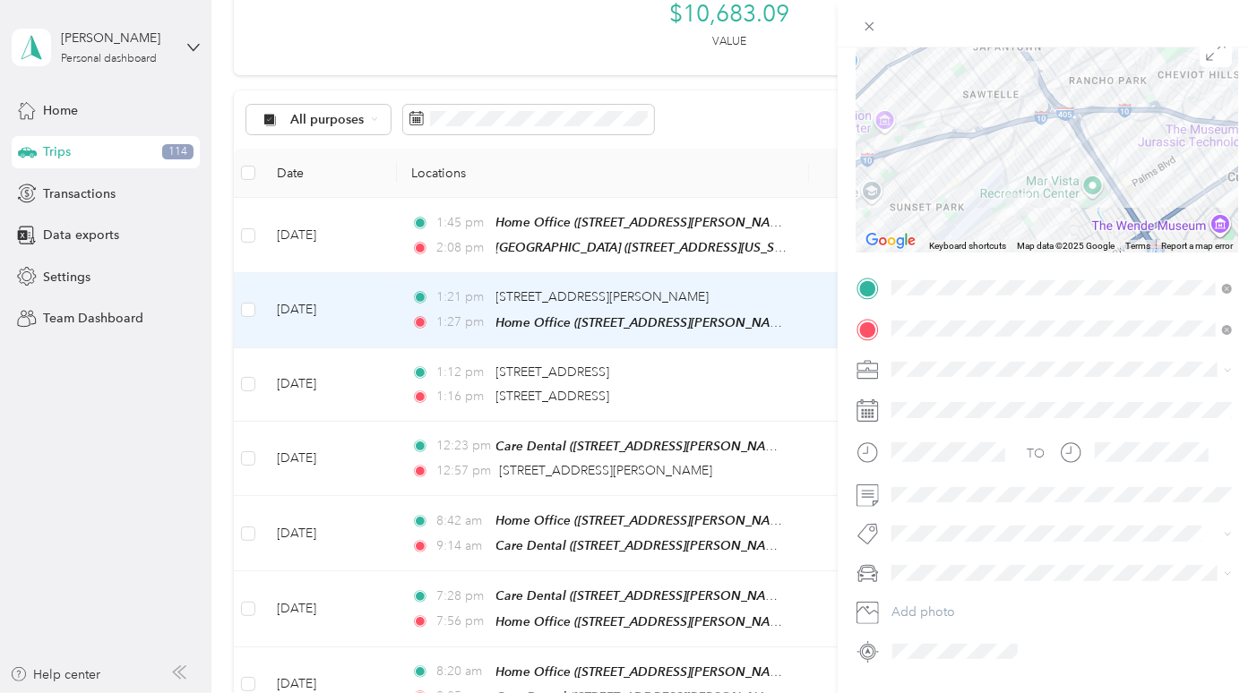
click at [803, 143] on div "Trip details Save This trip cannot be edited because it is either under review,…" at bounding box center [628, 346] width 1257 height 693
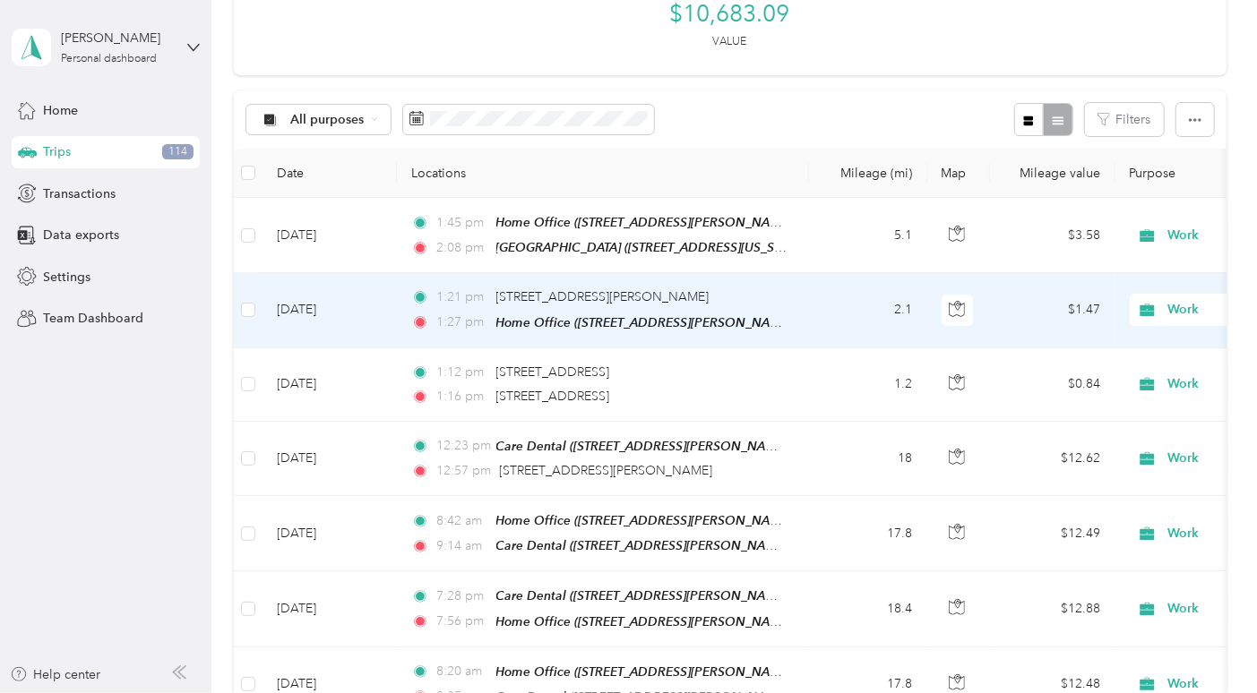
click at [828, 273] on td "2.1" at bounding box center [868, 310] width 118 height 74
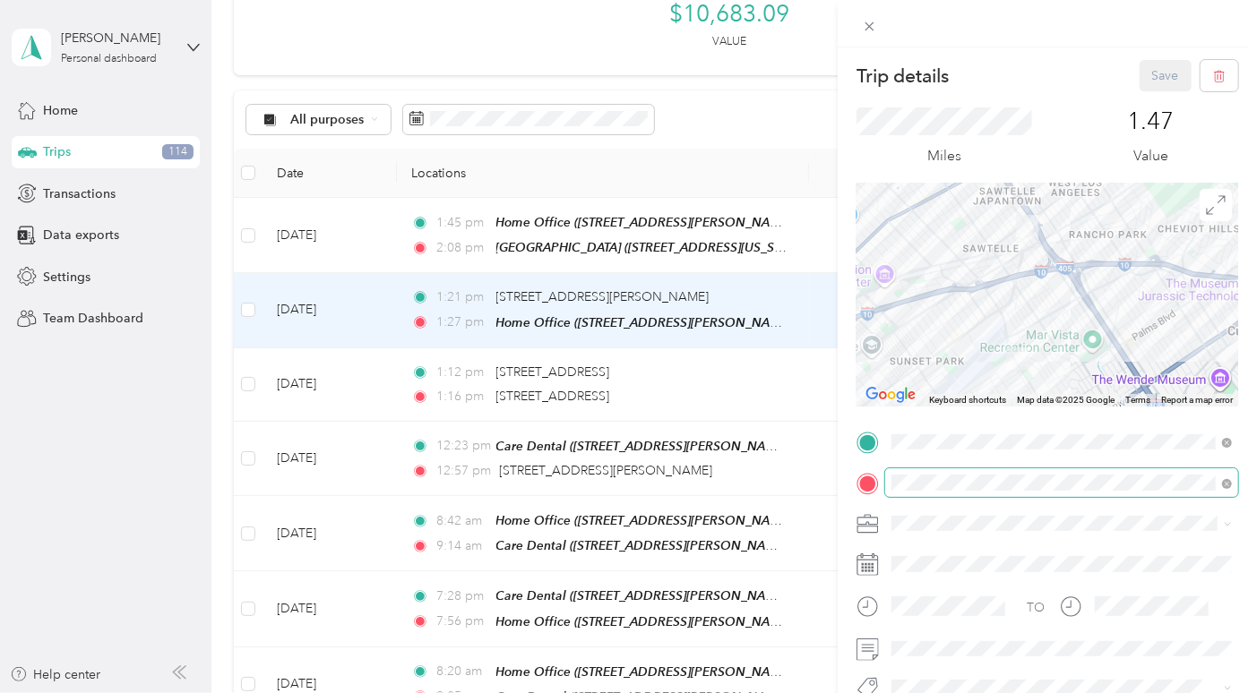
scroll to position [135, 0]
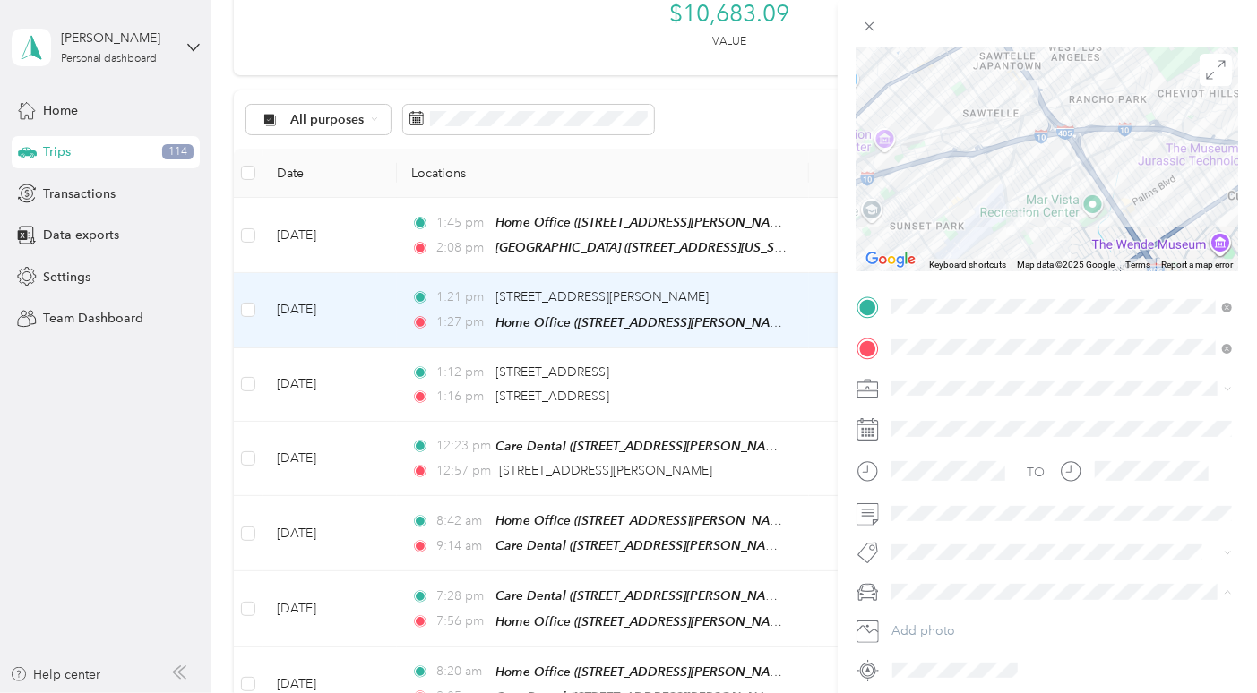
click at [941, 550] on div "Rivian R1S" at bounding box center [1062, 559] width 328 height 19
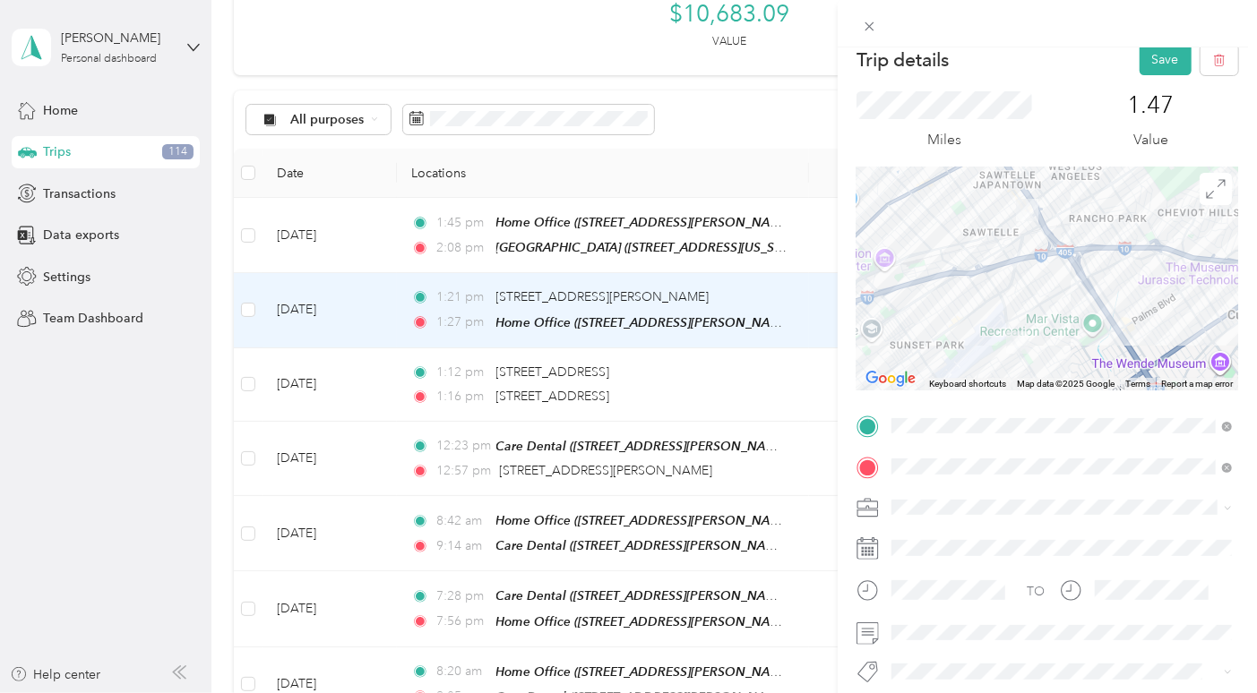
scroll to position [0, 0]
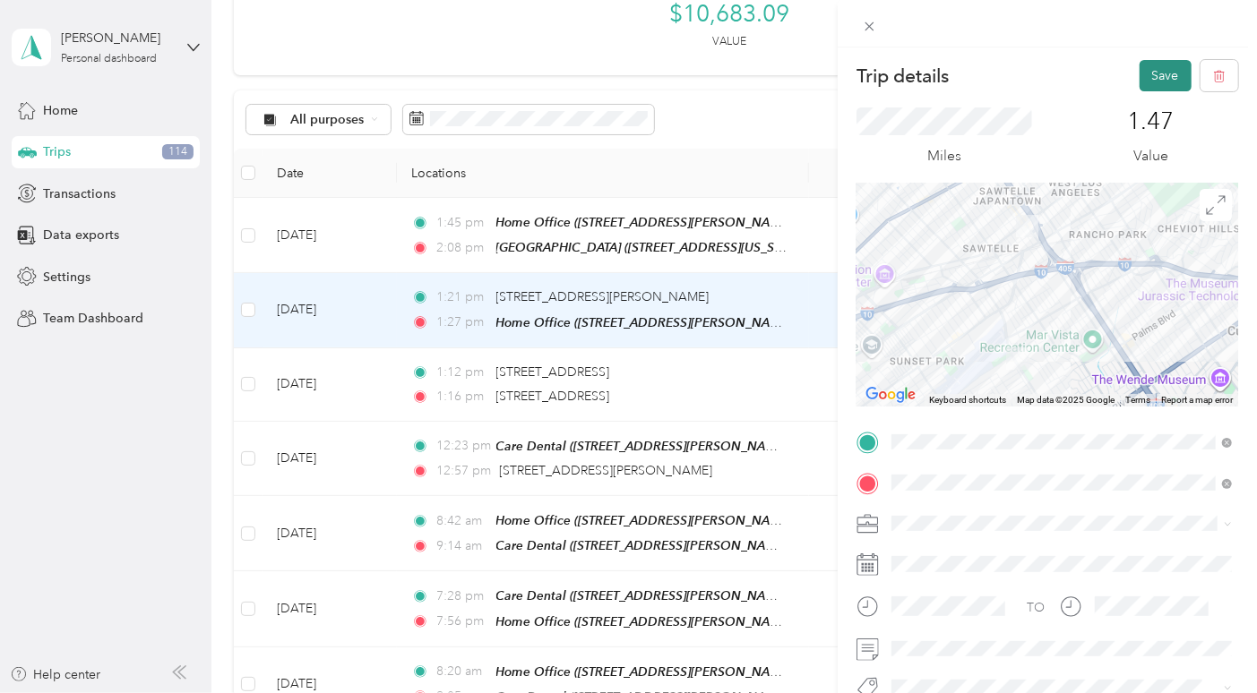
click at [1177, 78] on button "Save" at bounding box center [1165, 75] width 52 height 31
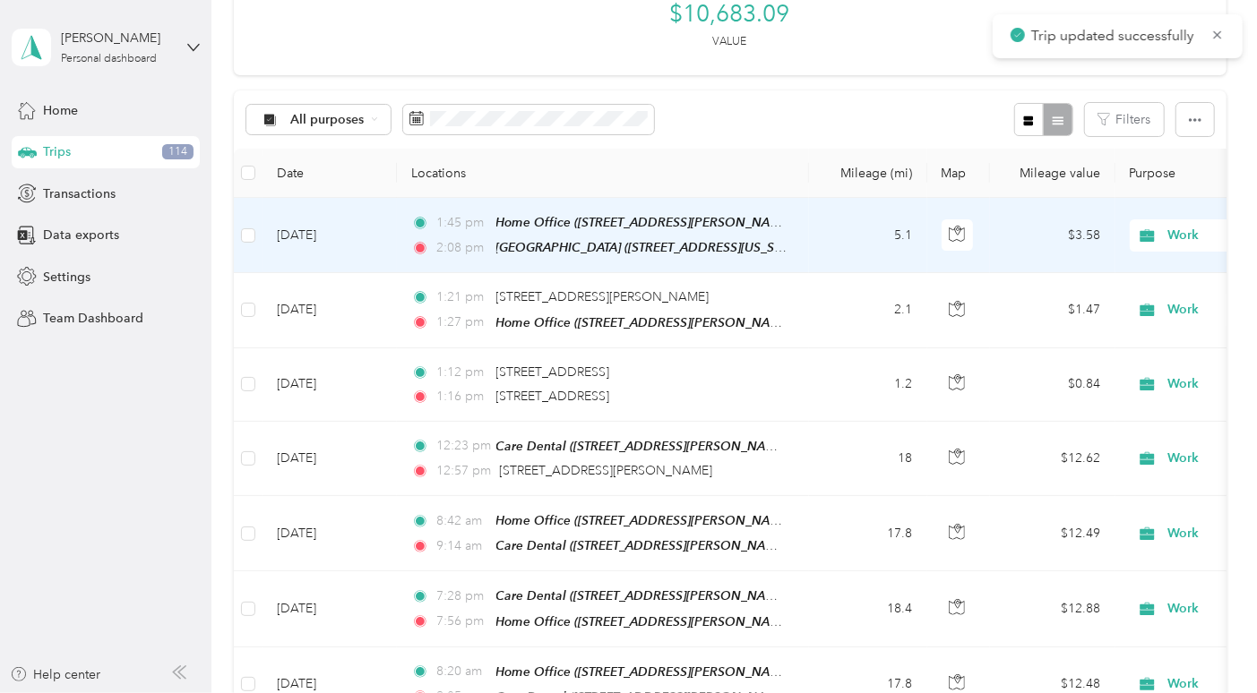
click at [812, 198] on td "5.1" at bounding box center [868, 235] width 118 height 75
click at [825, 76] on div "Trip details Save This trip cannot be edited because it is either under review,…" at bounding box center [805, 346] width 1257 height 693
click at [825, 198] on td "5.1" at bounding box center [868, 235] width 118 height 75
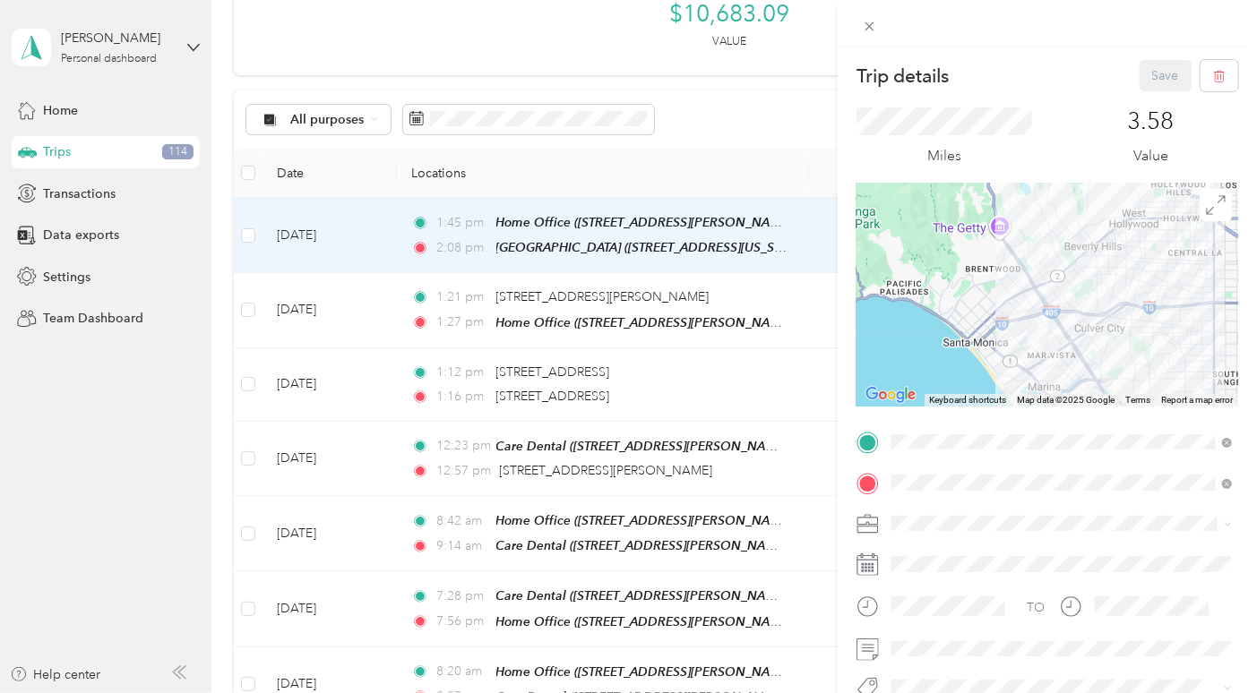
click at [814, 81] on div "Trip details Save This trip cannot be edited because it is either under review,…" at bounding box center [628, 346] width 1257 height 693
